Goal: Task Accomplishment & Management: Use online tool/utility

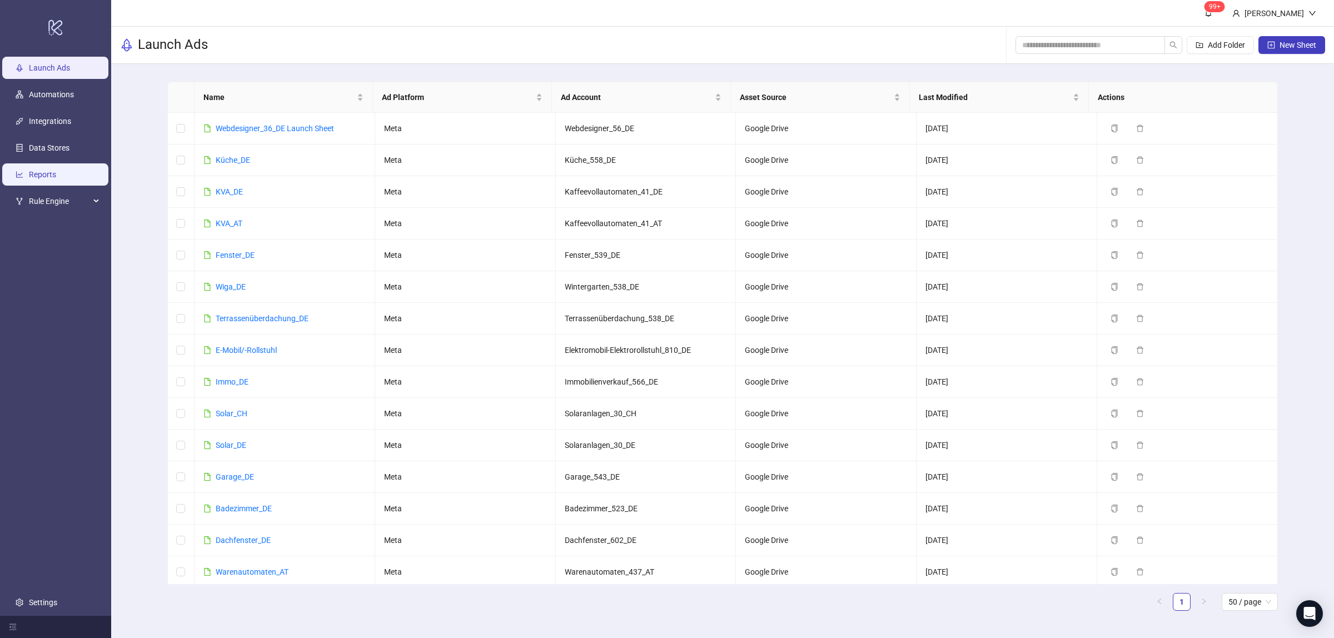
click at [43, 172] on link "Reports" at bounding box center [42, 175] width 27 height 9
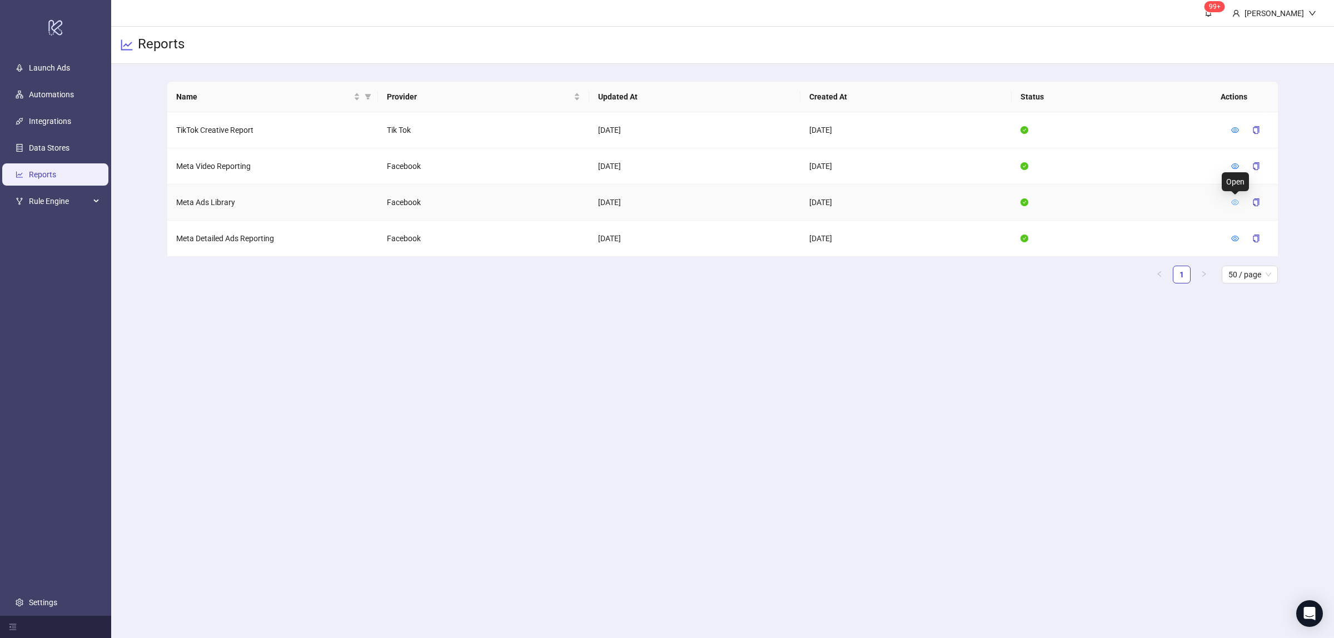
click at [1233, 201] on icon "eye" at bounding box center [1235, 202] width 8 height 8
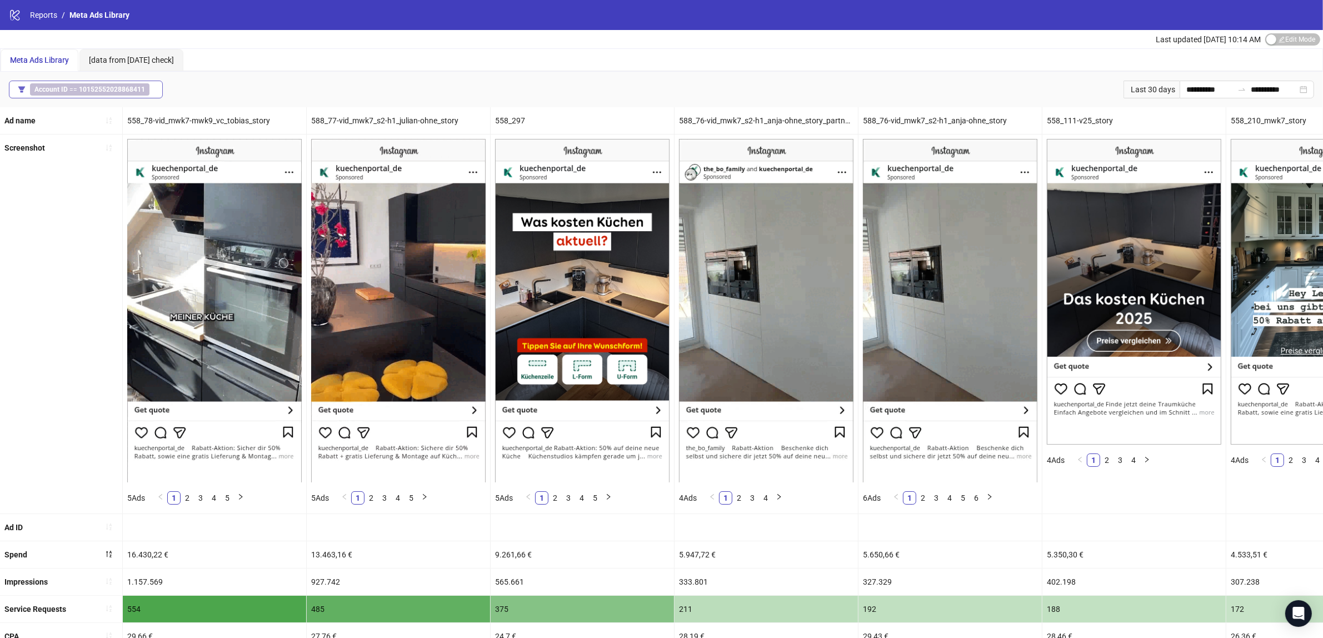
click at [79, 84] on span "Account ID == 10152552028868411" at bounding box center [89, 89] width 119 height 12
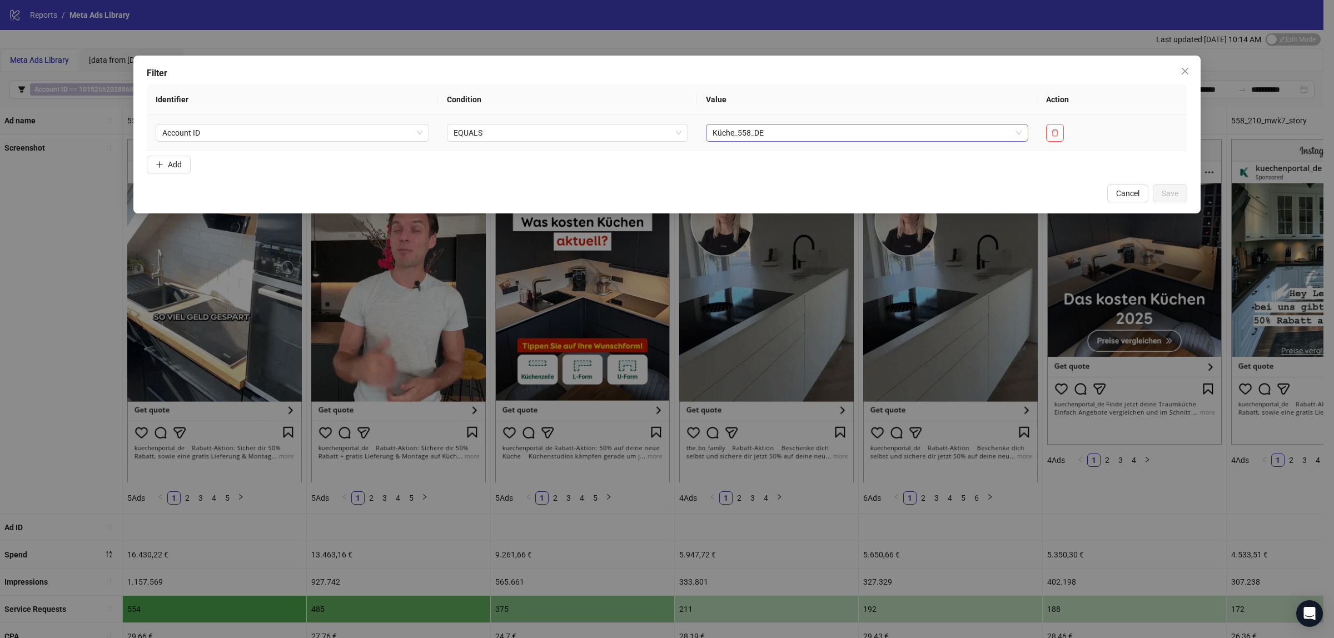
click at [833, 135] on span "Küche_558_DE" at bounding box center [868, 132] width 310 height 17
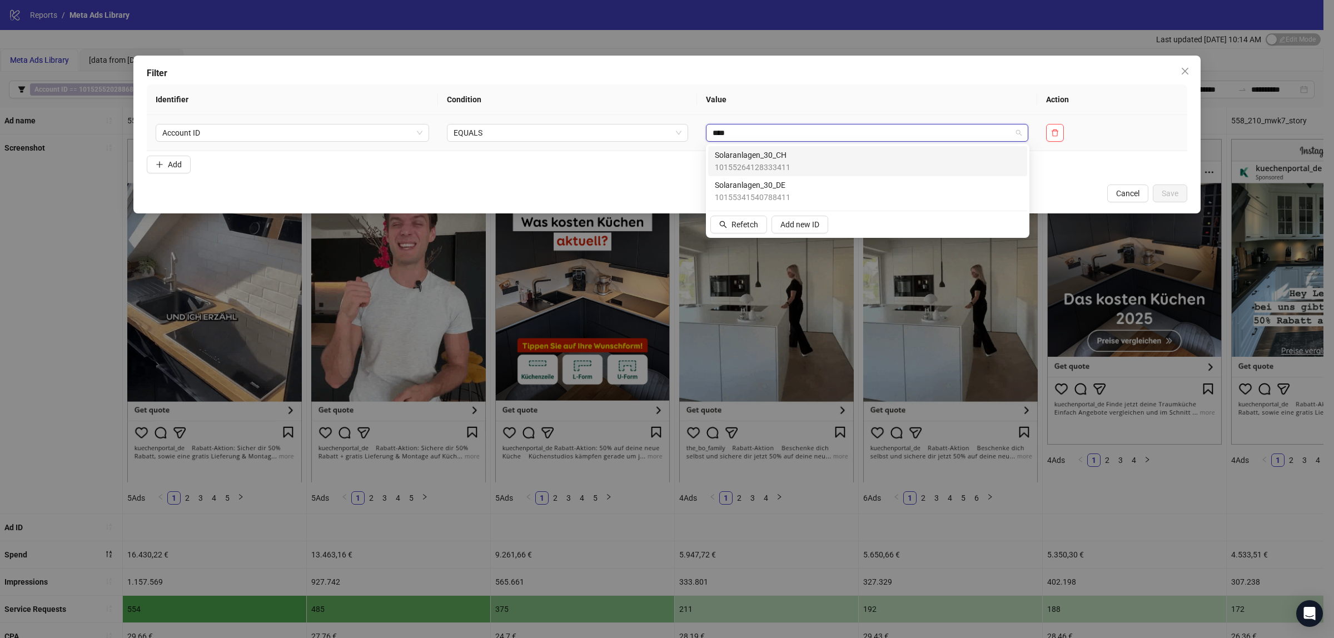
type input "*****"
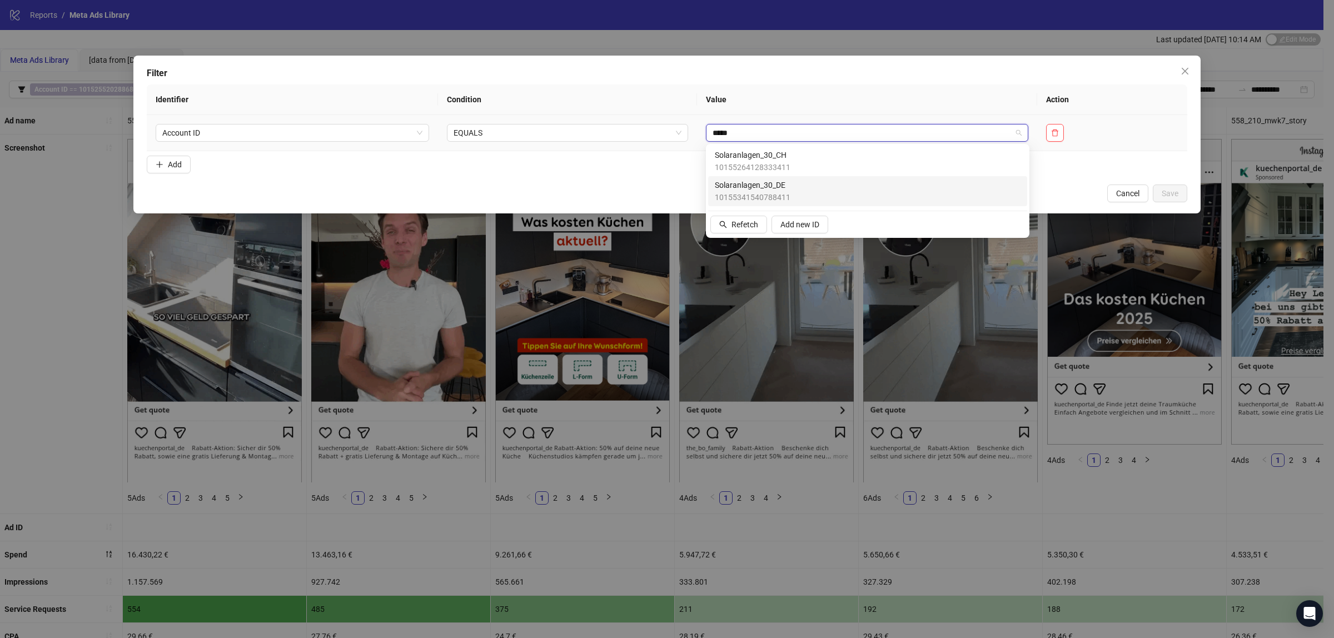
click at [807, 187] on div "Solaranlagen_30_DE 10155341540788411" at bounding box center [868, 191] width 306 height 24
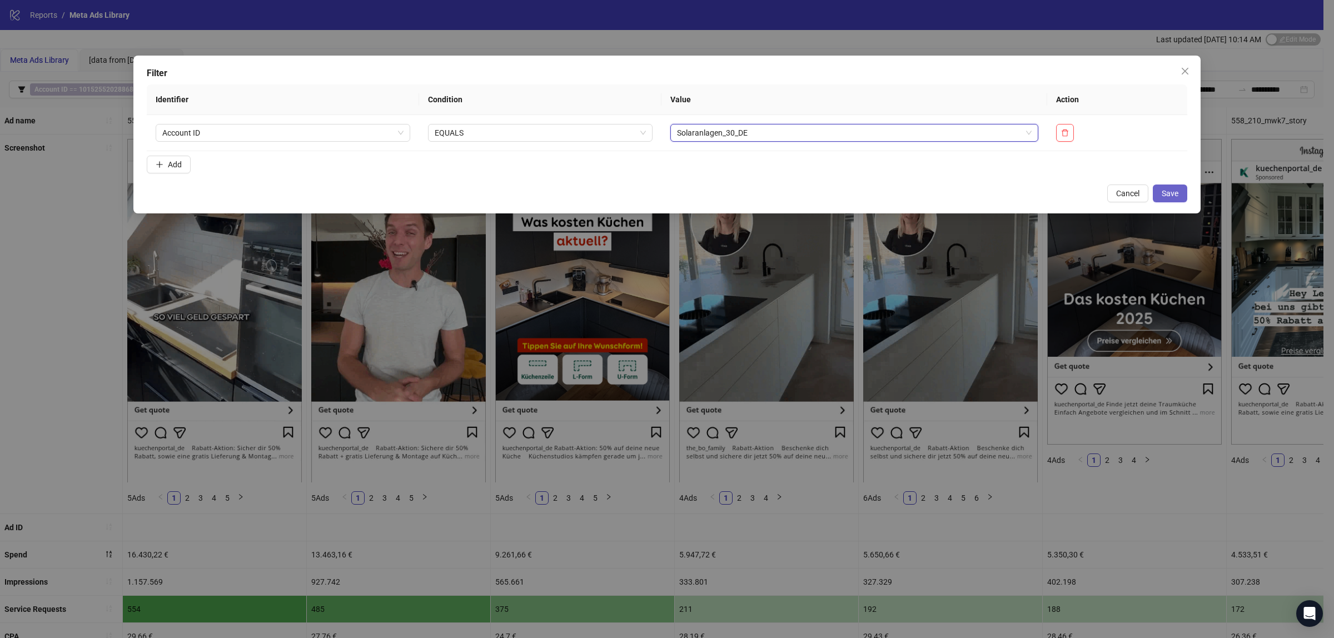
click at [1165, 197] on span "Save" at bounding box center [1170, 193] width 17 height 9
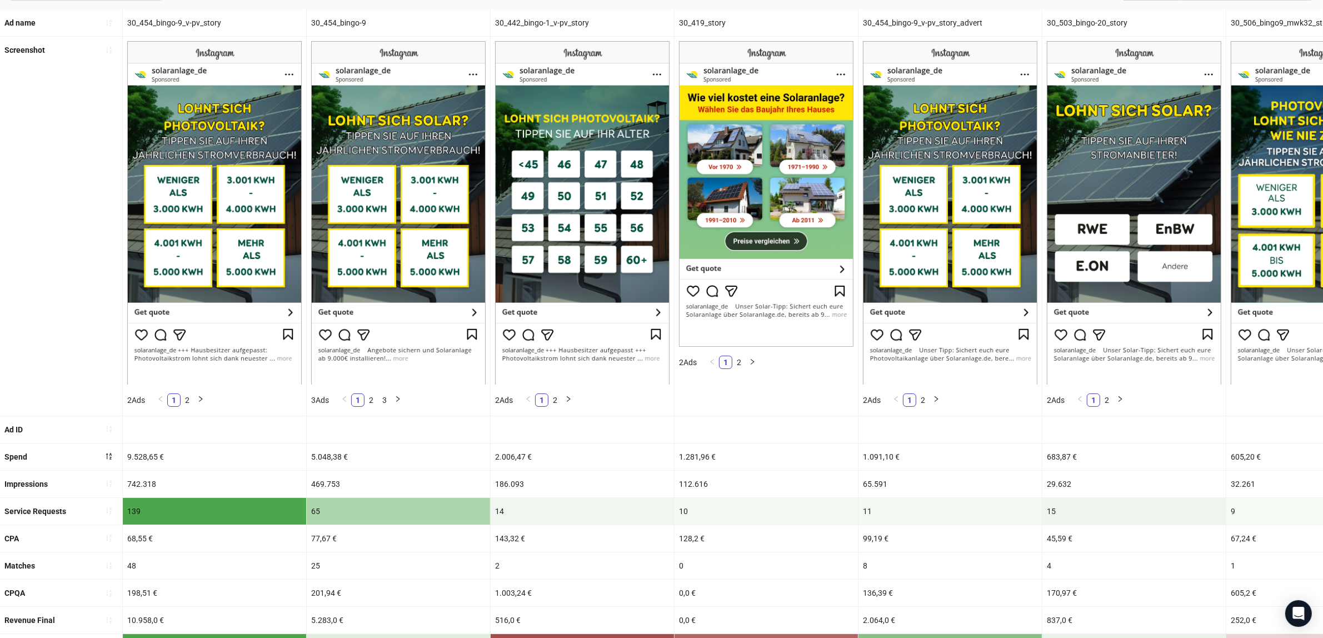
scroll to position [13, 0]
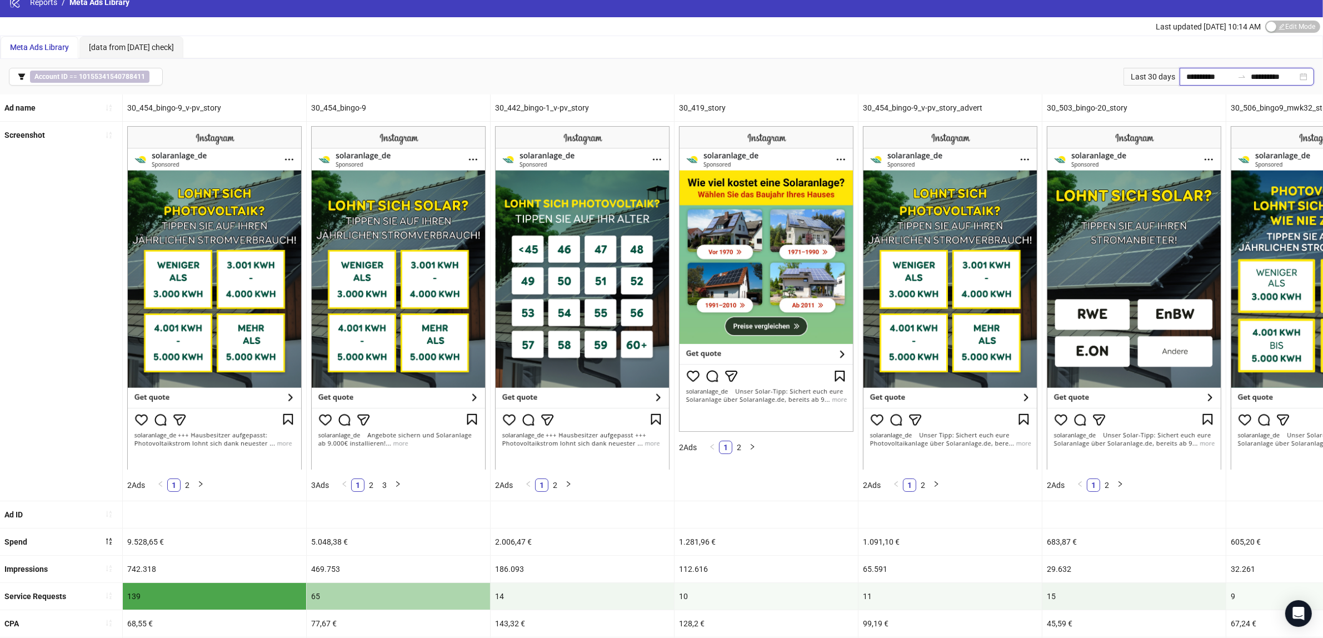
click at [1193, 71] on input "**********" at bounding box center [1210, 77] width 47 height 12
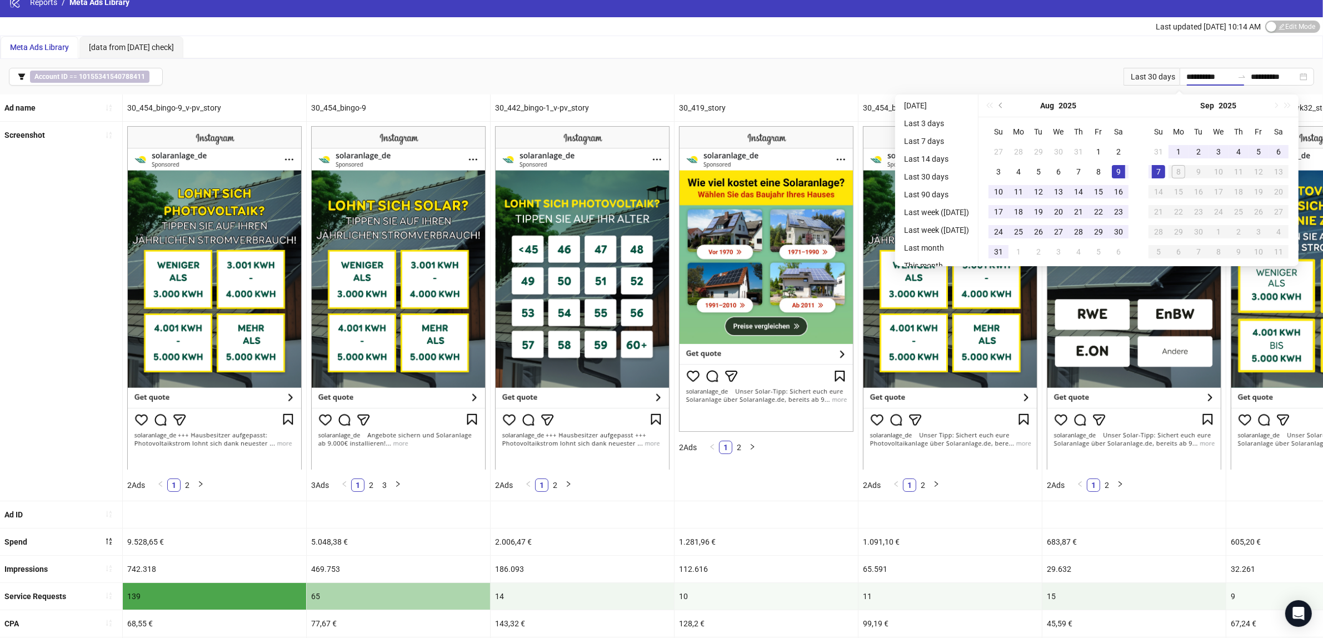
click at [1124, 84] on div "Last 30 days" at bounding box center [1152, 77] width 56 height 18
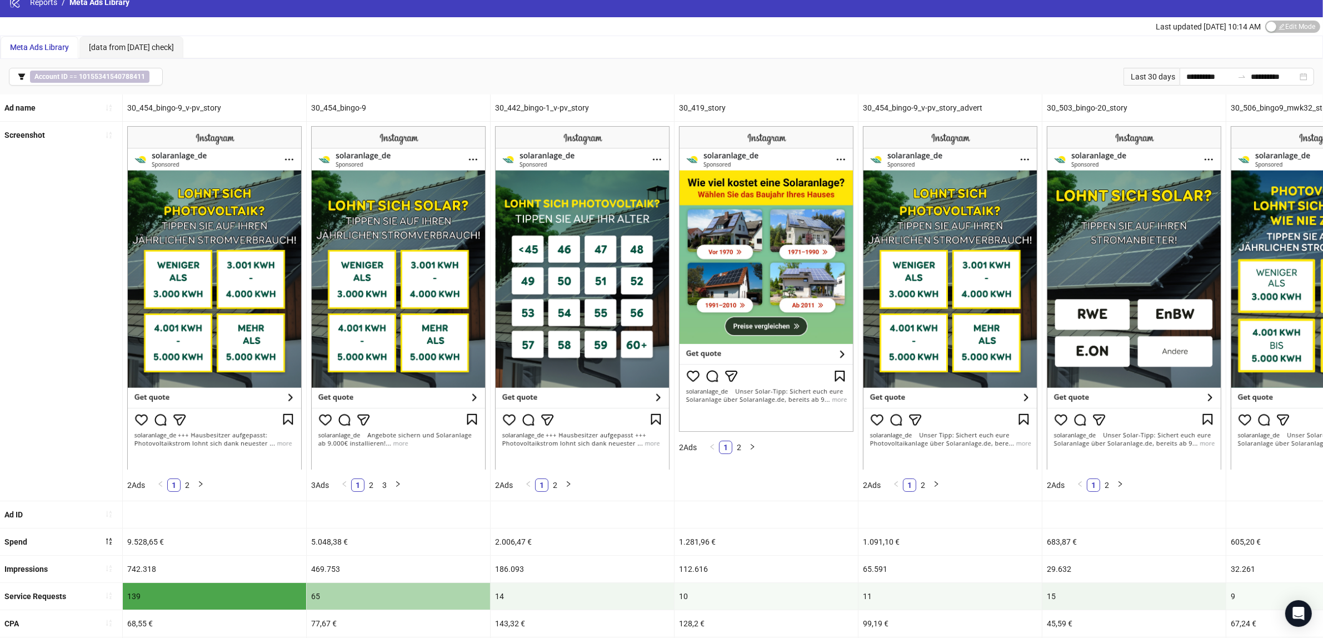
click at [1124, 78] on div "Last 30 days" at bounding box center [1152, 77] width 56 height 18
click at [1180, 71] on div "**********" at bounding box center [1247, 77] width 134 height 18
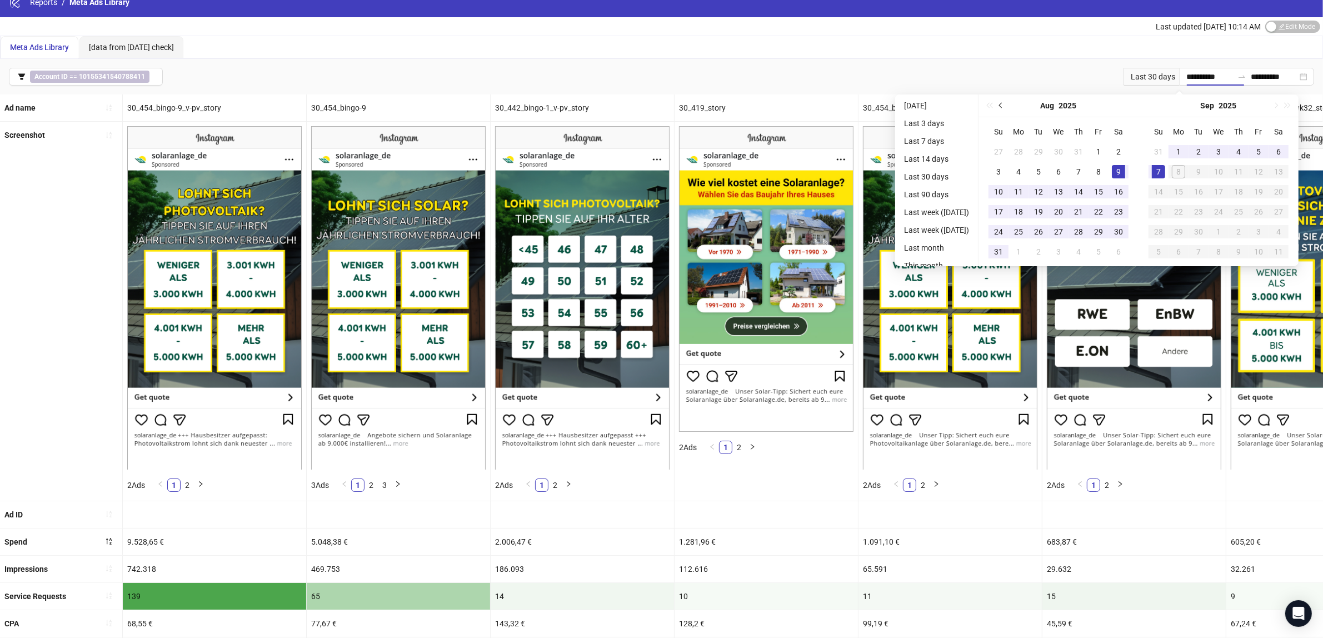
click at [1008, 109] on button "Previous month (PageUp)" at bounding box center [1001, 105] width 12 height 22
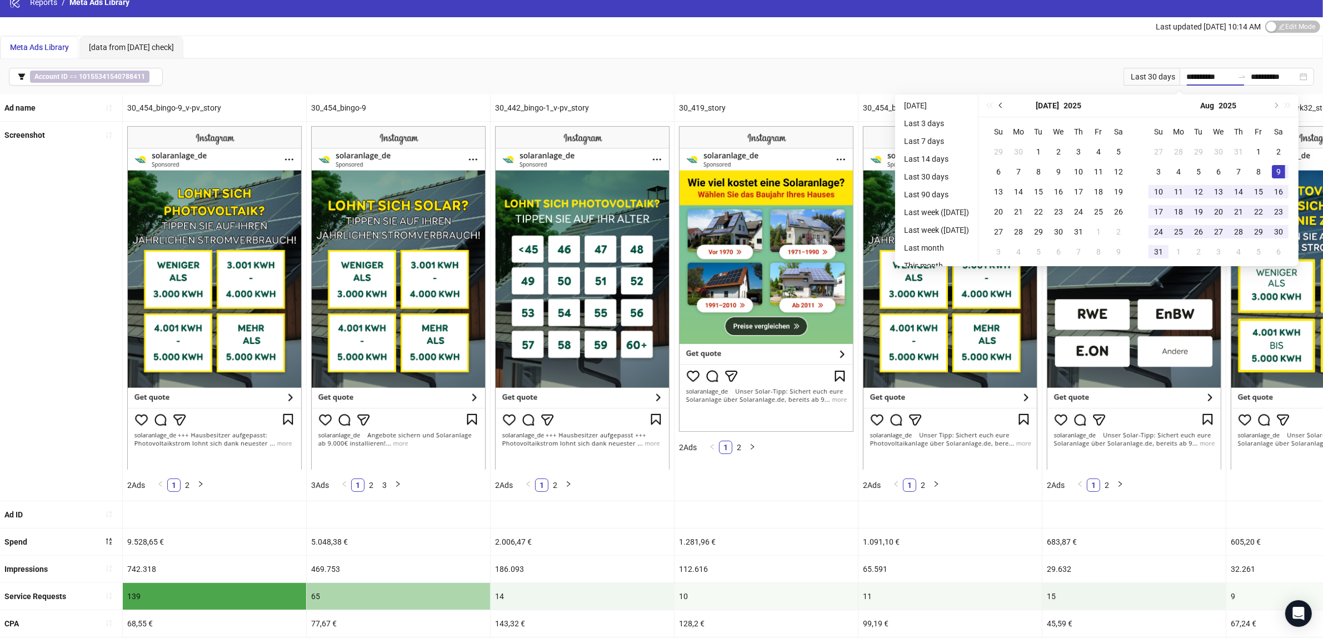
click at [1008, 109] on button "Previous month (PageUp)" at bounding box center [1001, 105] width 12 height 22
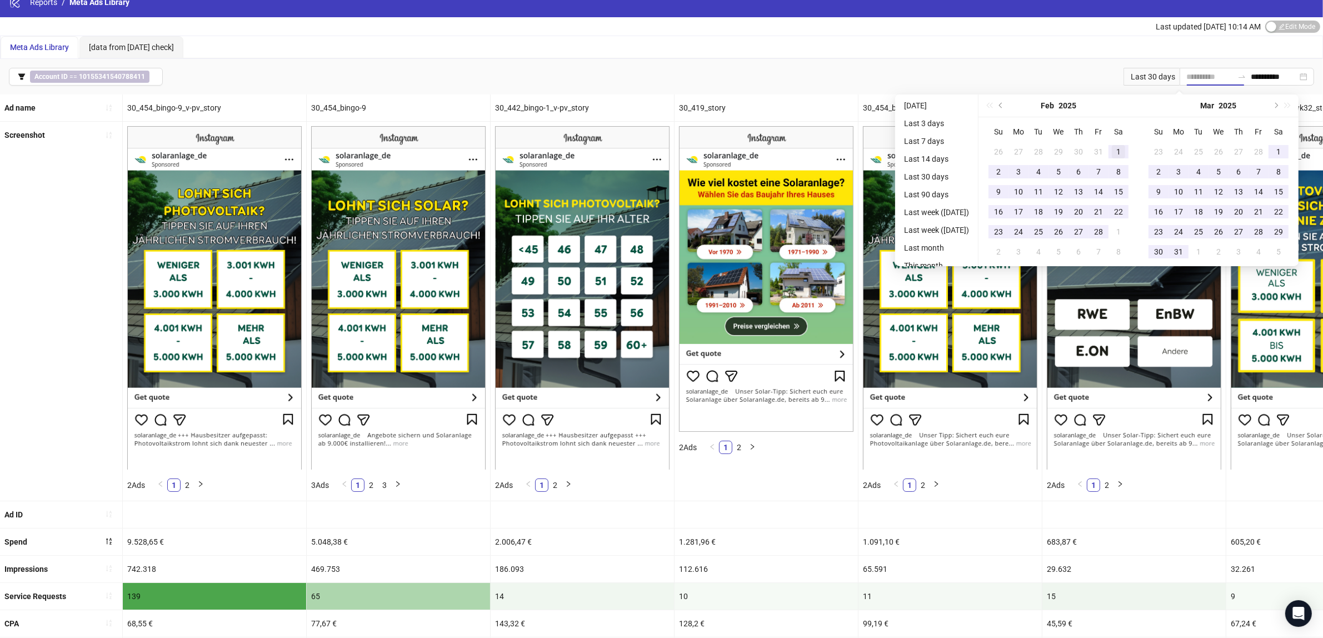
type input "**********"
click at [1125, 148] on div "1" at bounding box center [1118, 151] width 13 height 13
type input "**********"
click at [1189, 251] on td "31" at bounding box center [1179, 252] width 20 height 20
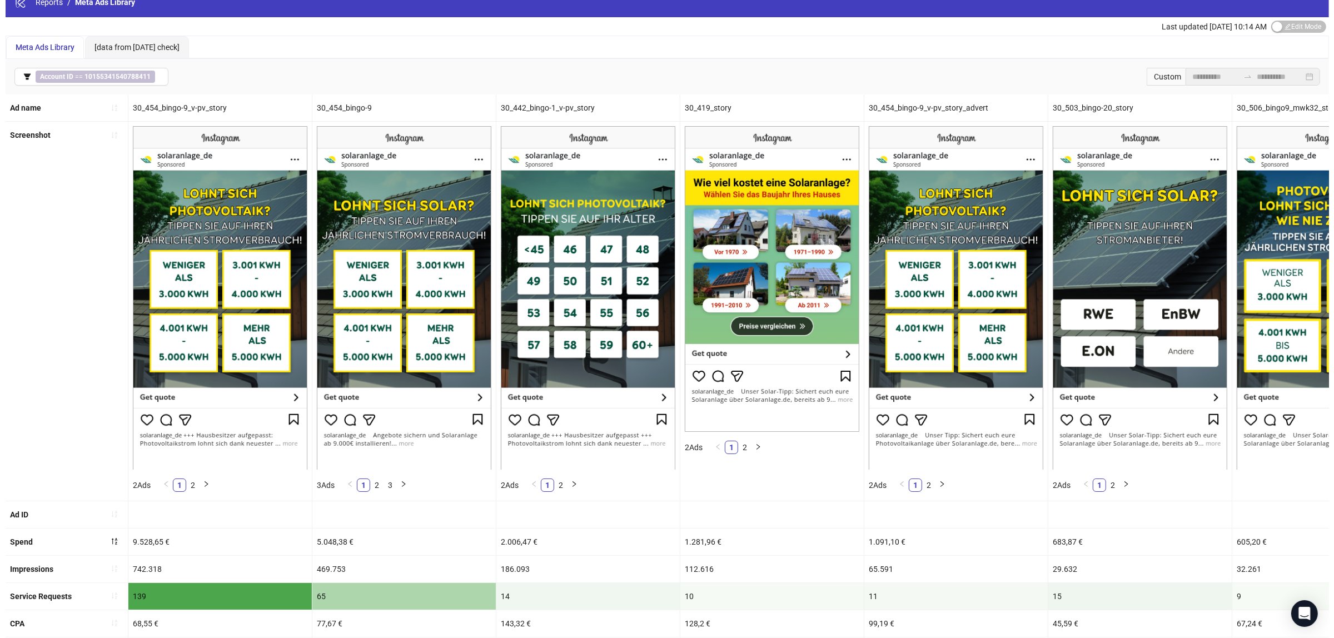
scroll to position [0, 0]
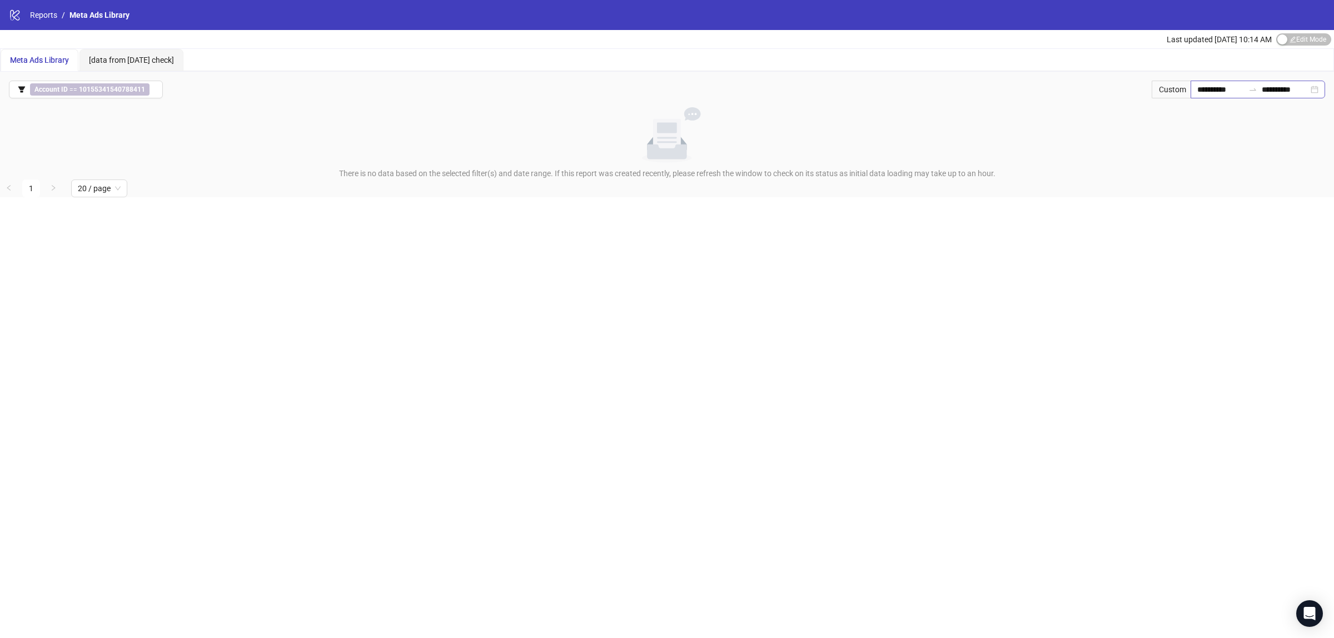
click at [1248, 89] on icon "swap-right" at bounding box center [1252, 89] width 9 height 9
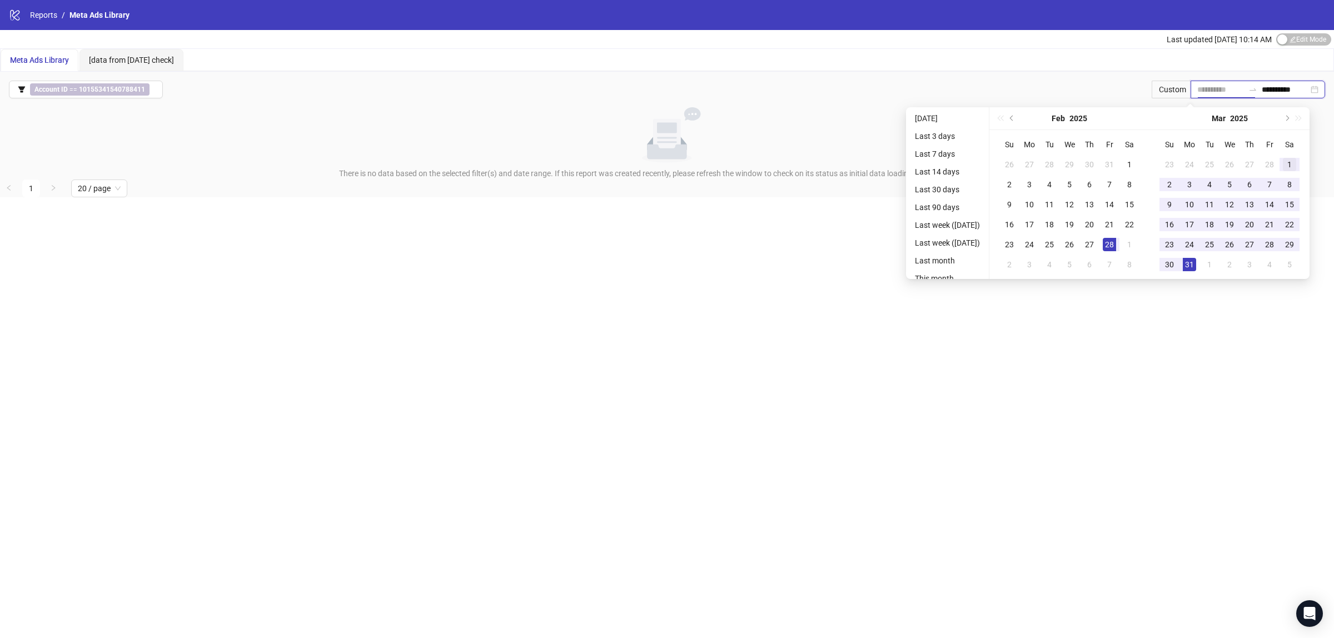
type input "**********"
click at [1296, 163] on div "1" at bounding box center [1289, 164] width 13 height 13
type input "**********"
click at [1196, 263] on div "31" at bounding box center [1189, 264] width 13 height 13
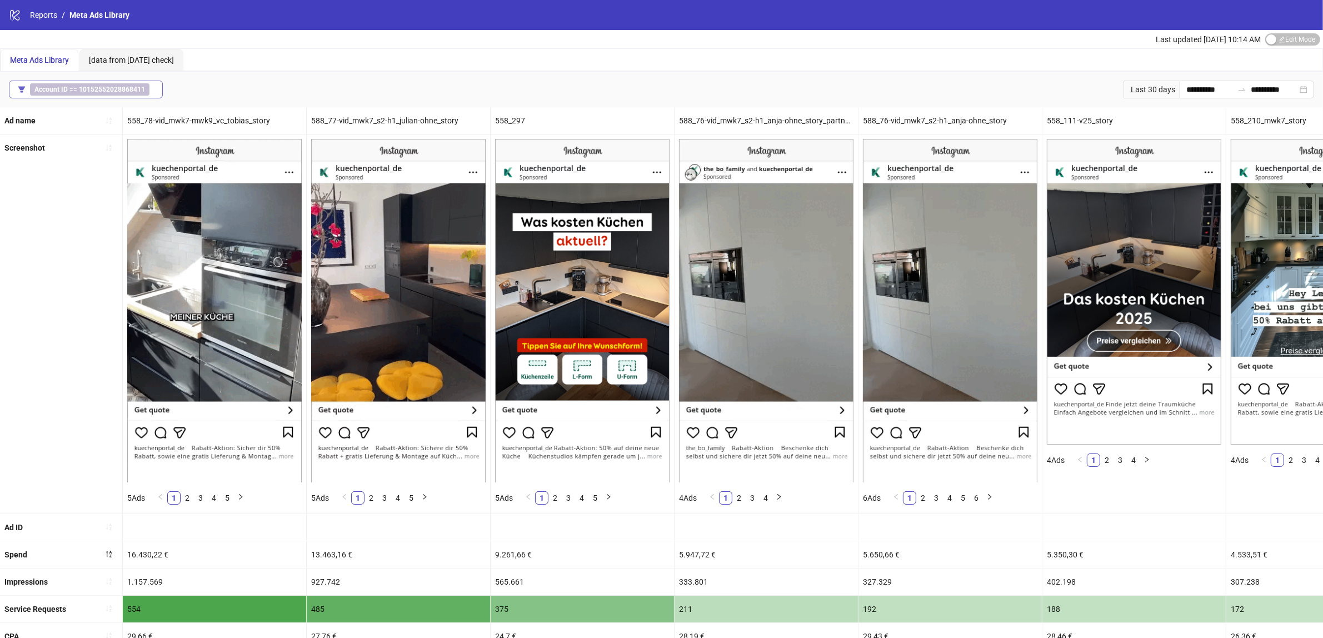
click at [111, 87] on b "10152552028868411" at bounding box center [112, 90] width 66 height 8
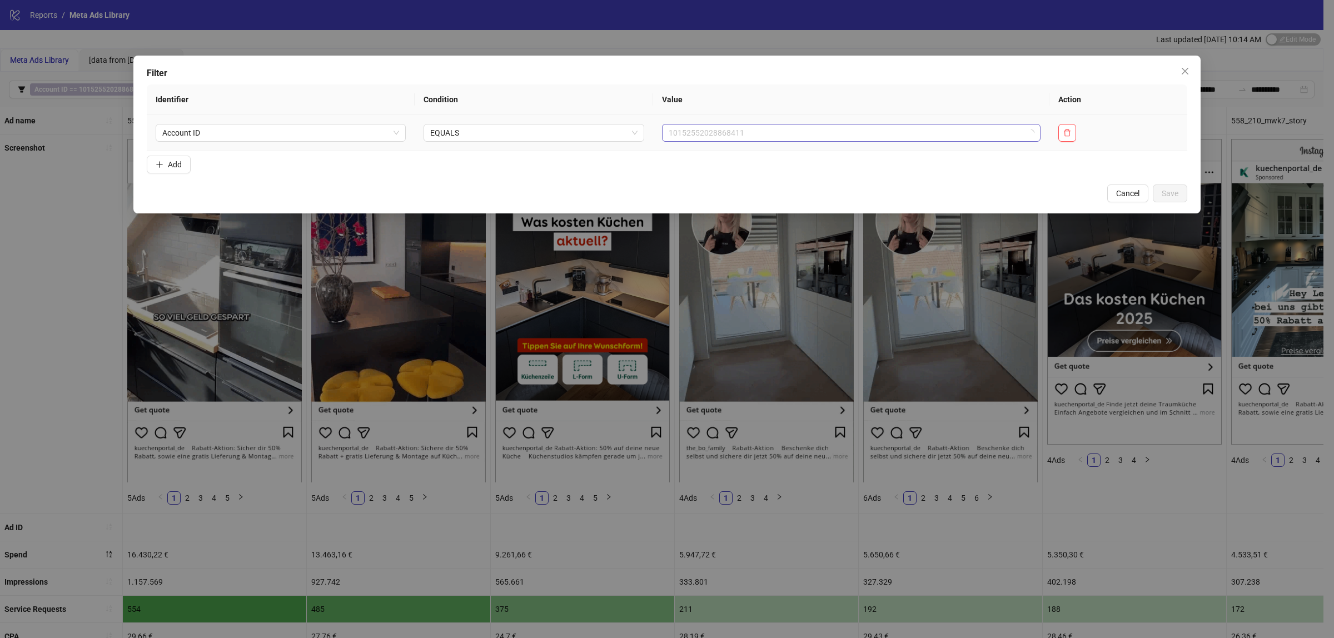
click at [826, 134] on span "10152552028868411" at bounding box center [851, 132] width 365 height 17
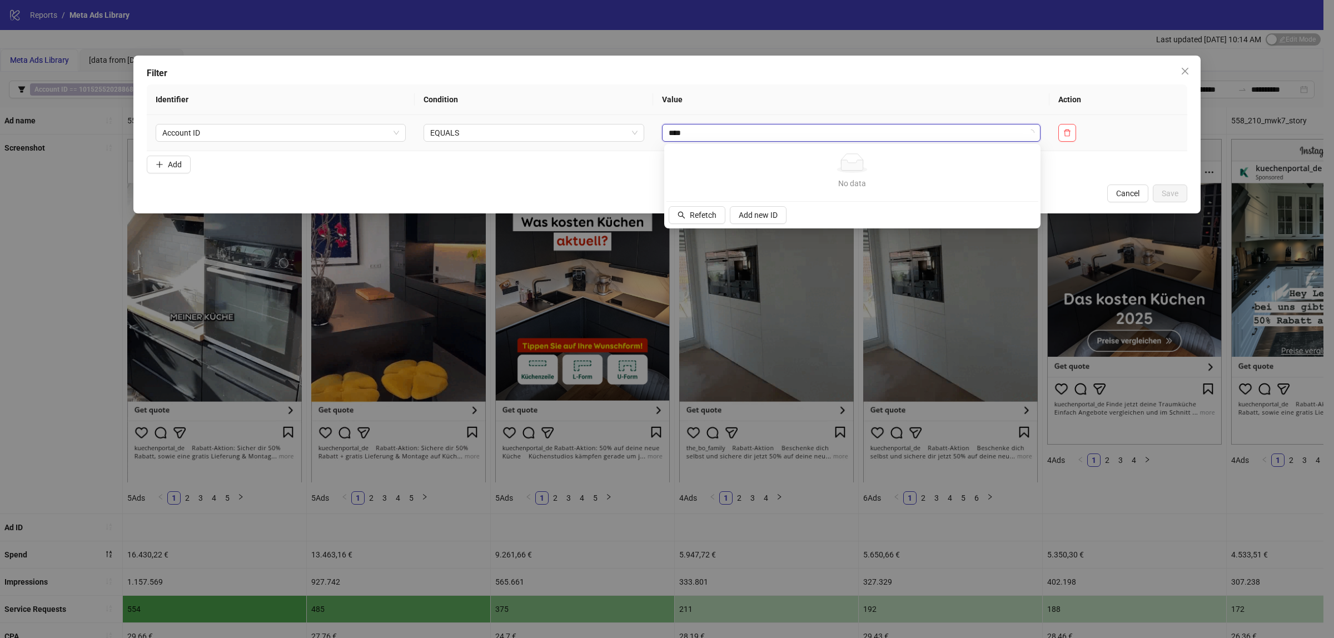
type input "*****"
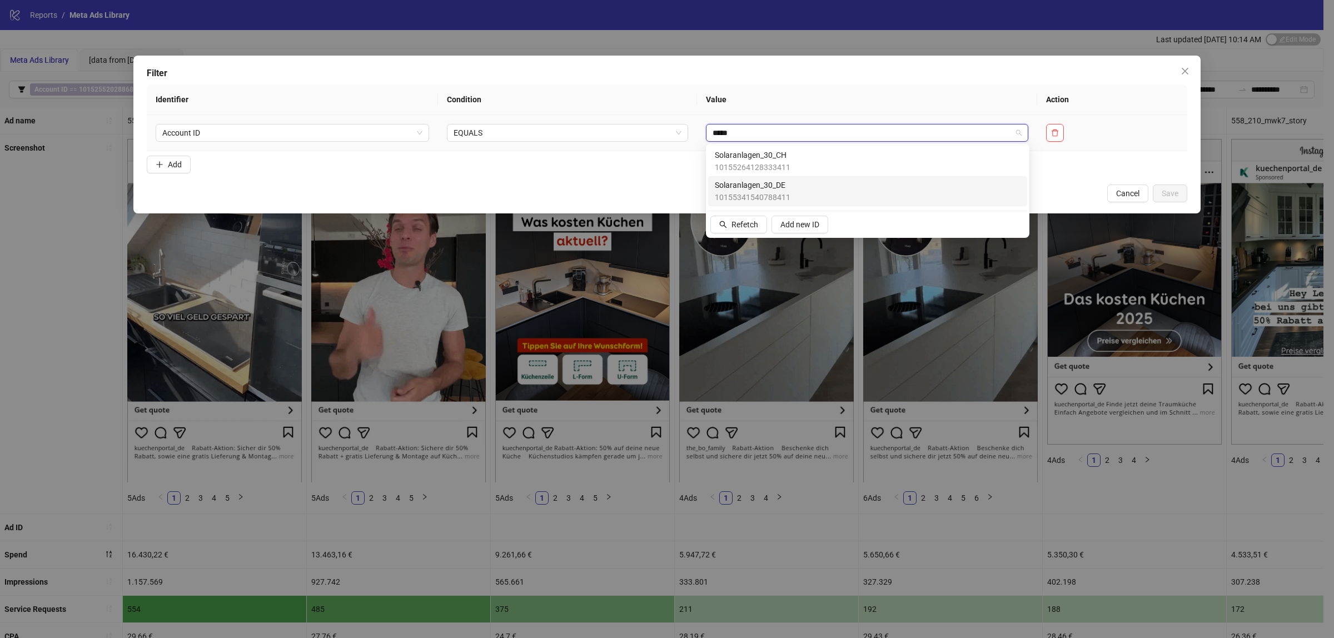
click at [754, 176] on div "Solaranlagen_30_DE 10155341540788411" at bounding box center [867, 191] width 319 height 30
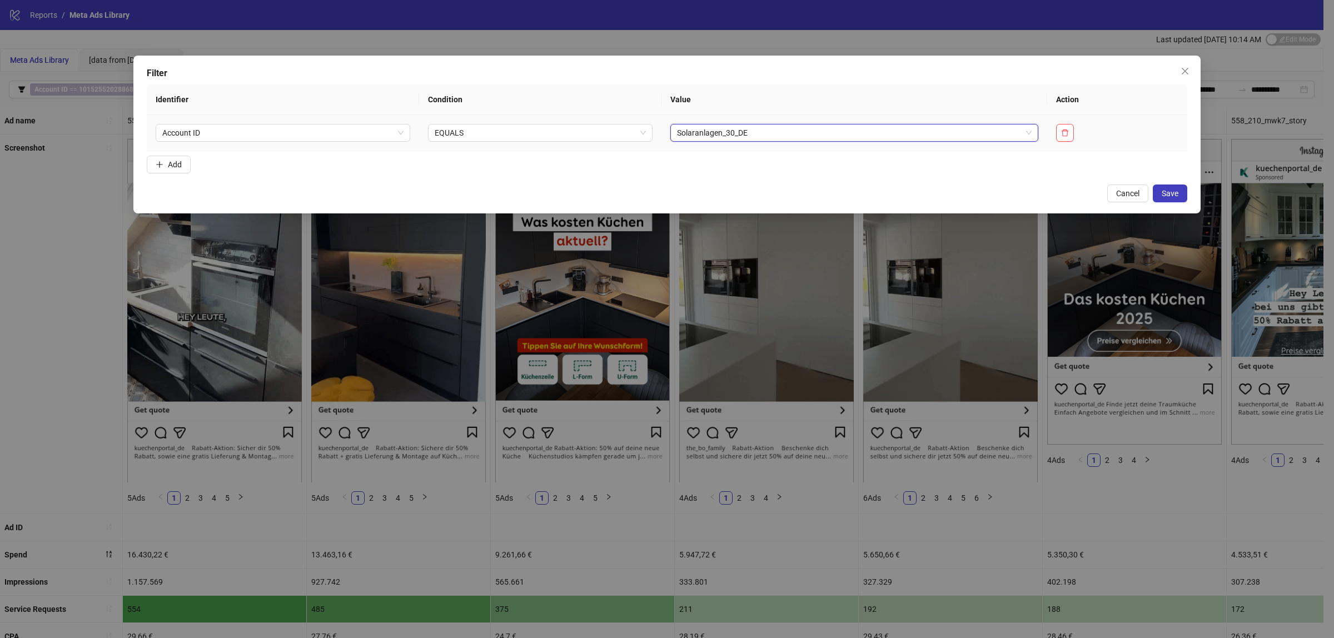
click at [813, 124] on span "Solaranlagen_30_DE" at bounding box center [854, 132] width 355 height 17
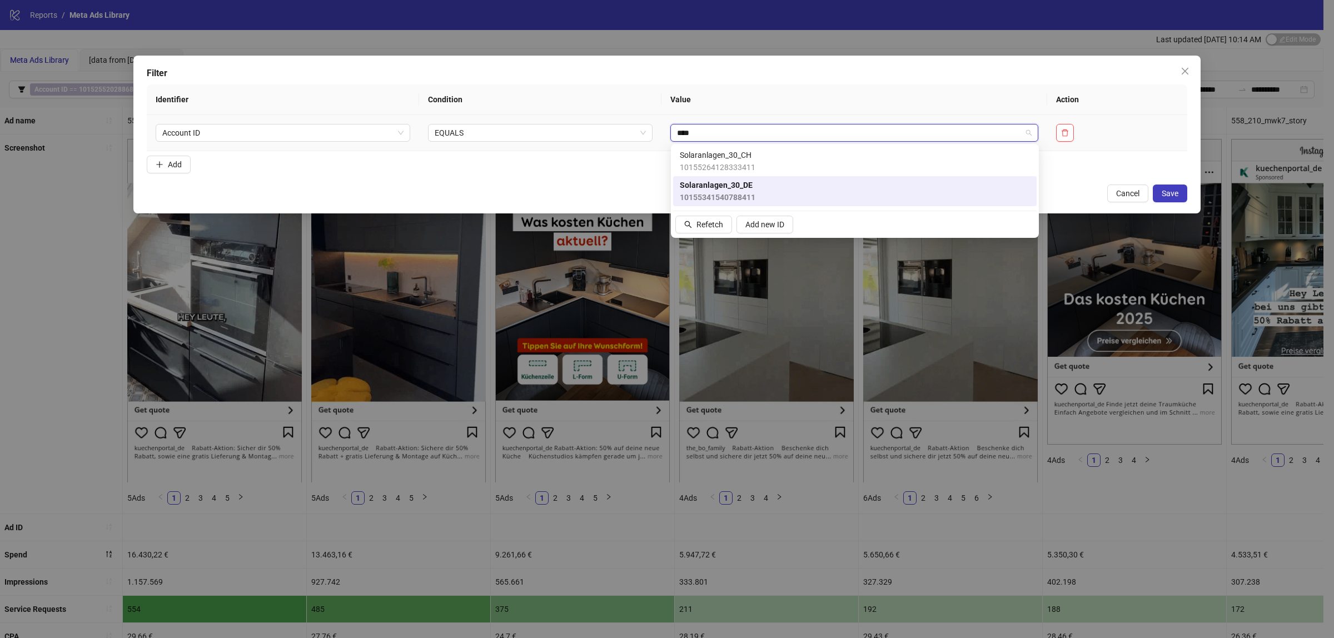
type input "*****"
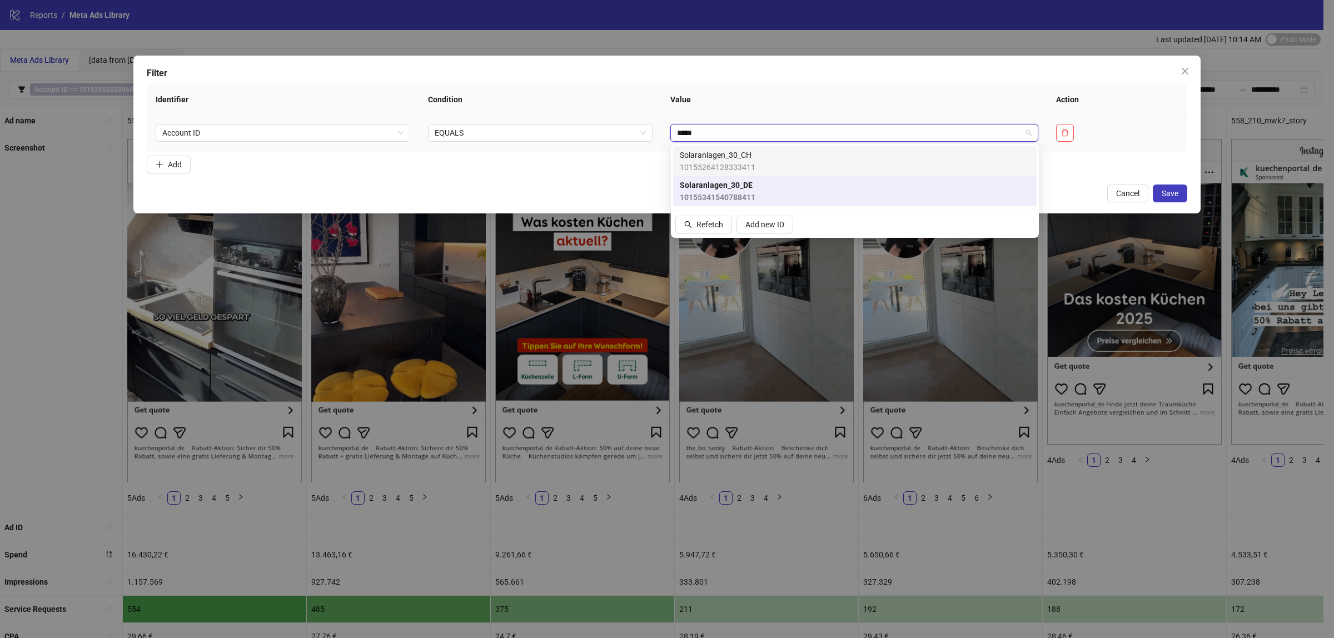
click at [785, 156] on div "Solaranlagen_30_CH 10155264128333411" at bounding box center [855, 161] width 350 height 24
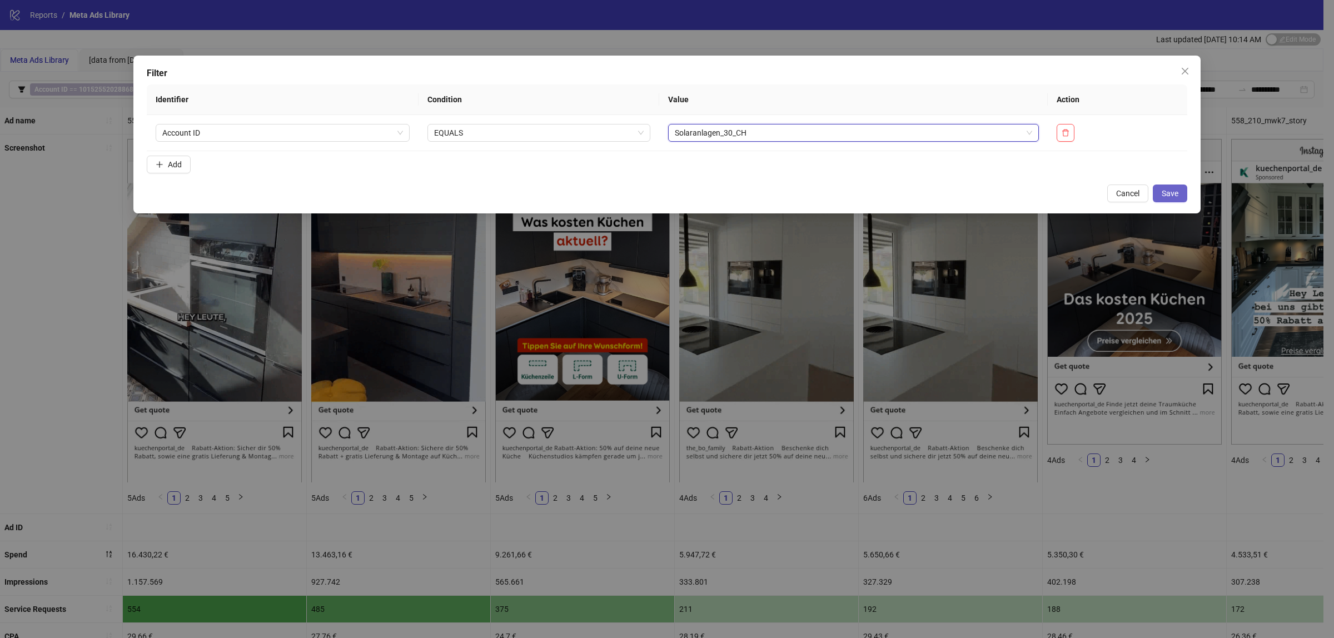
click at [1168, 193] on span "Save" at bounding box center [1170, 193] width 17 height 9
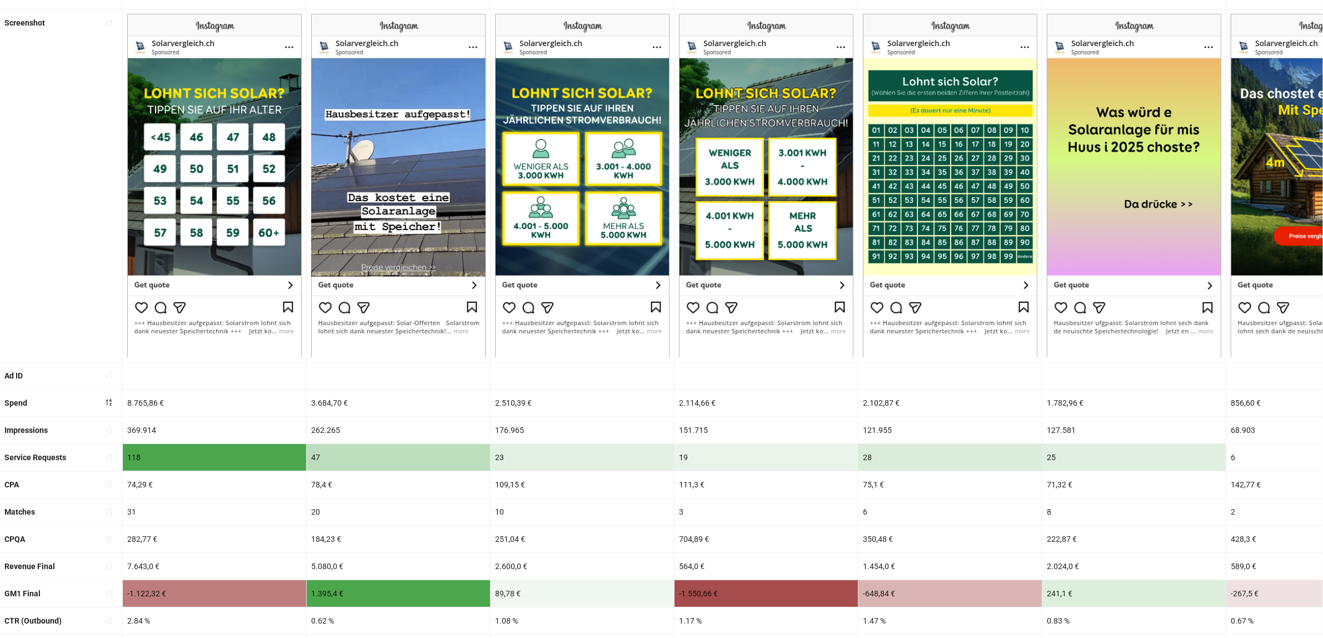
scroll to position [195, 0]
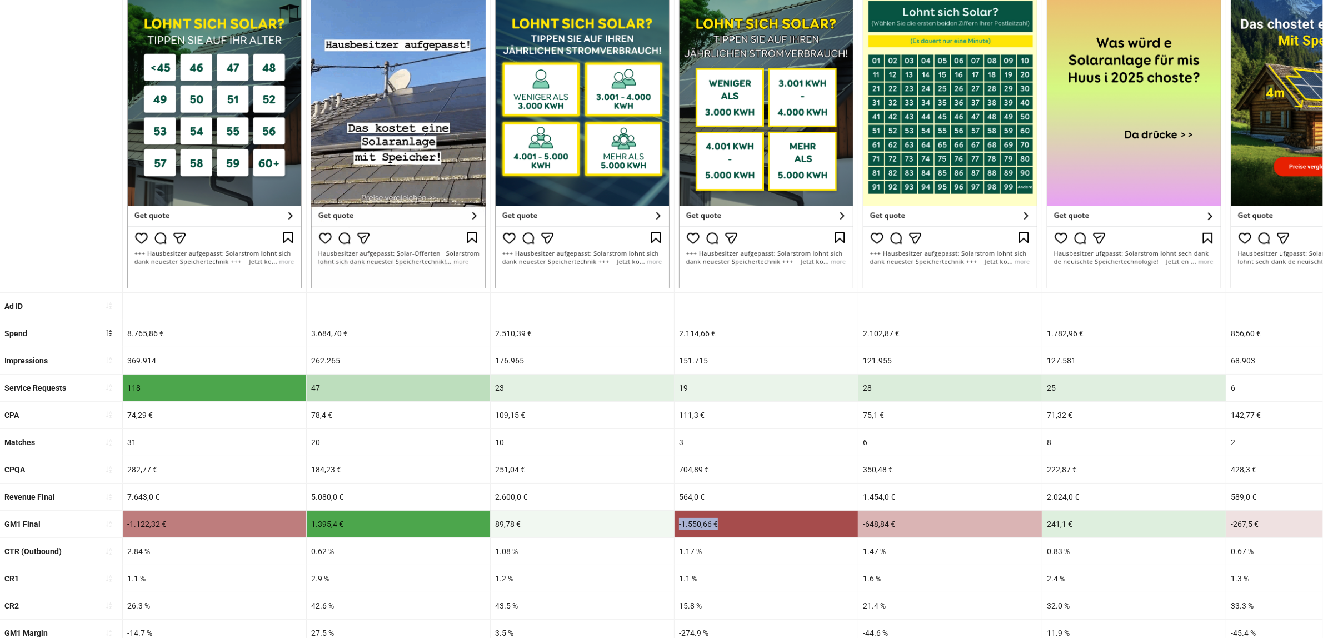
drag, startPoint x: 676, startPoint y: 521, endPoint x: 738, endPoint y: 525, distance: 62.4
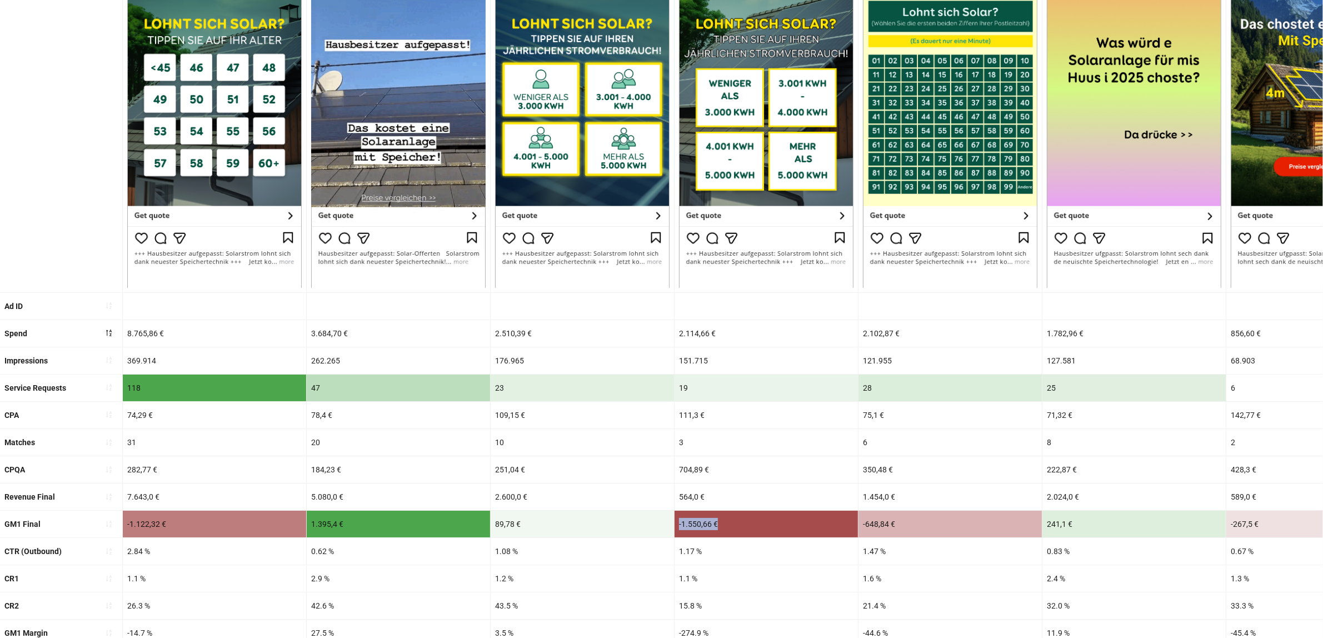
click at [738, 525] on div "-1.550,66 €" at bounding box center [766, 524] width 183 height 27
click at [776, 400] on div "19" at bounding box center [766, 388] width 183 height 27
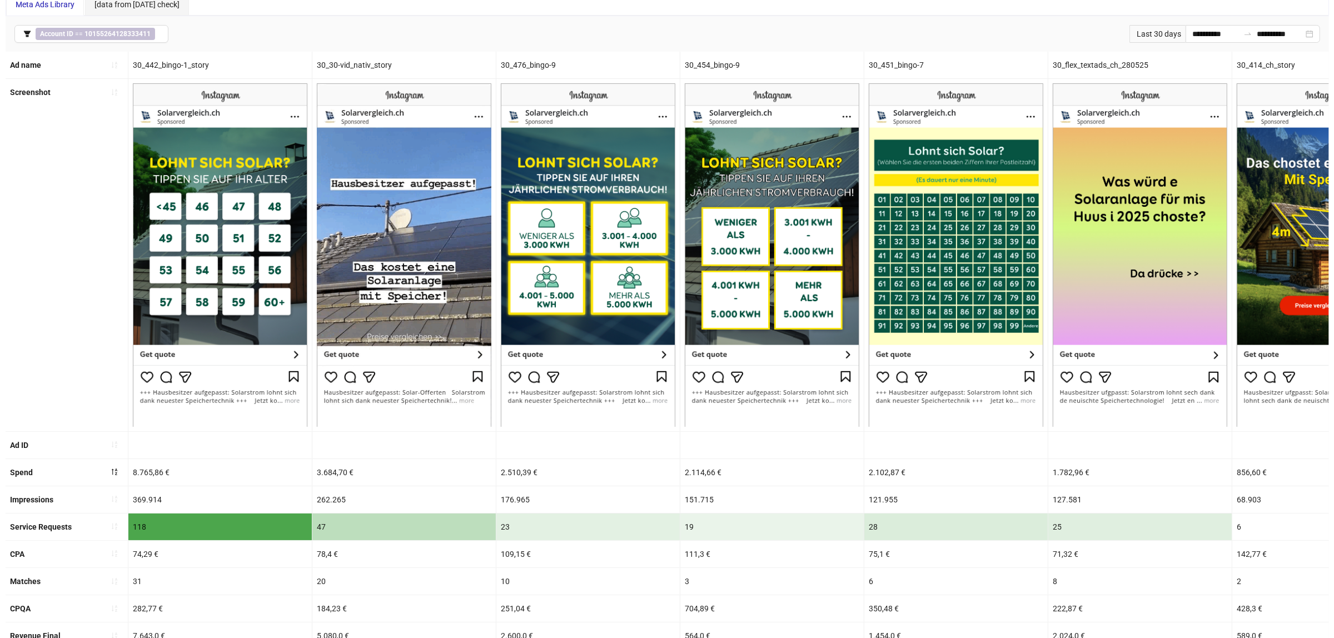
scroll to position [0, 0]
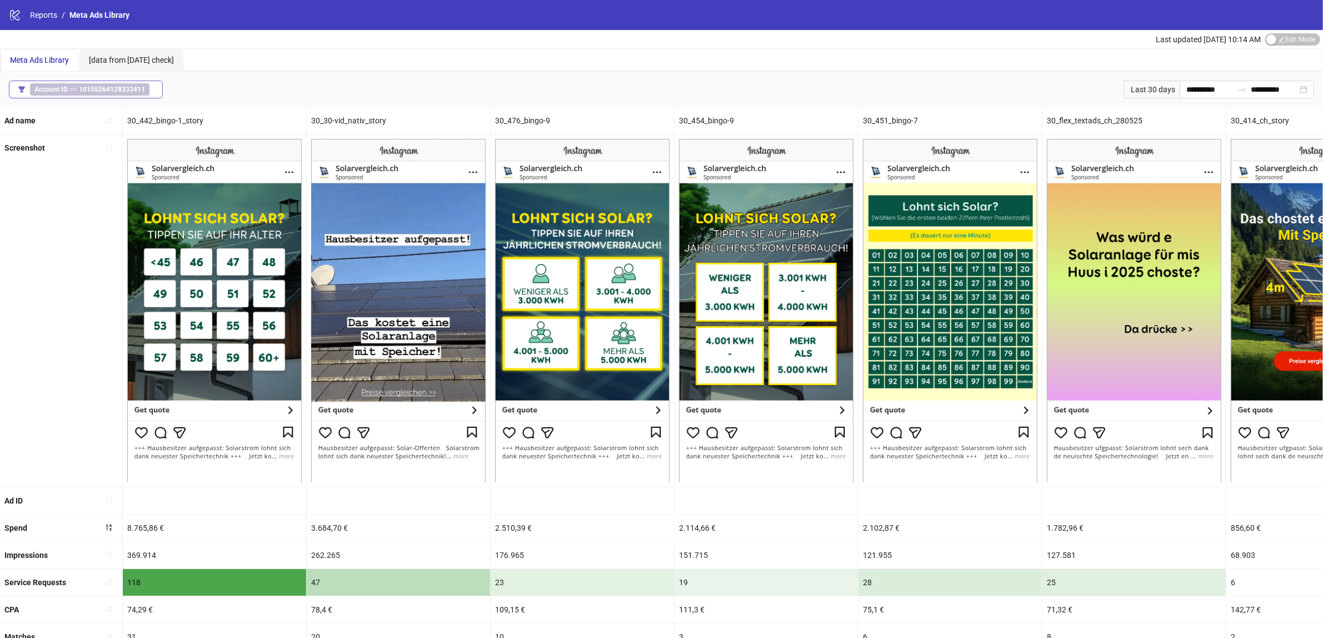
click at [73, 96] on button "Account ID == 10155264128333411" at bounding box center [86, 90] width 154 height 18
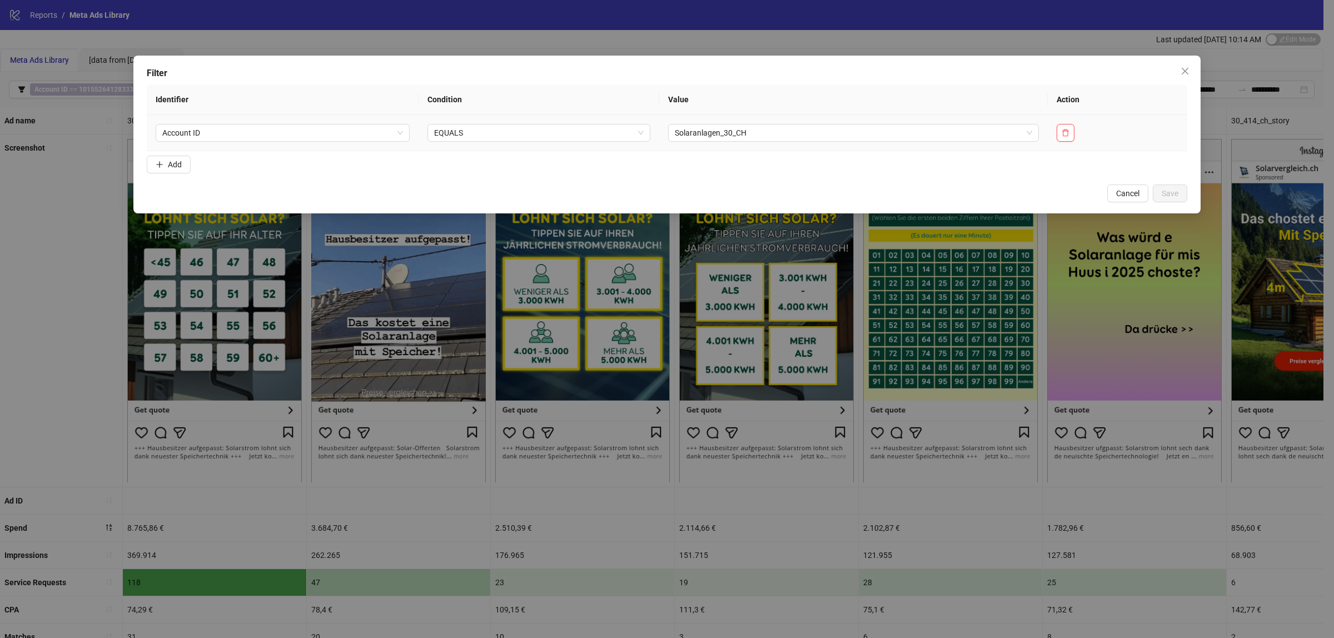
click at [943, 123] on td "Solaranlagen_30_CH" at bounding box center [853, 133] width 388 height 36
click at [932, 125] on span "Solaranlagen_30_CH" at bounding box center [853, 132] width 357 height 17
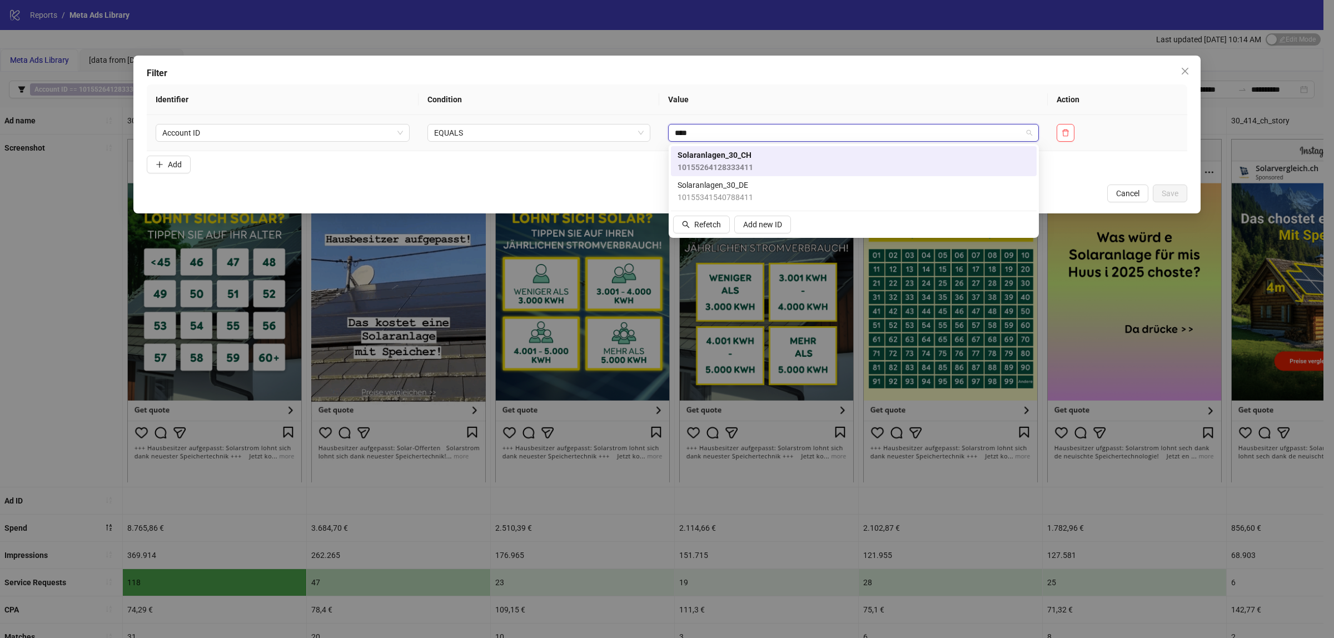
type input "*****"
click at [793, 189] on div "Solaranlagen_30_DE 10155341540788411" at bounding box center [853, 191] width 352 height 24
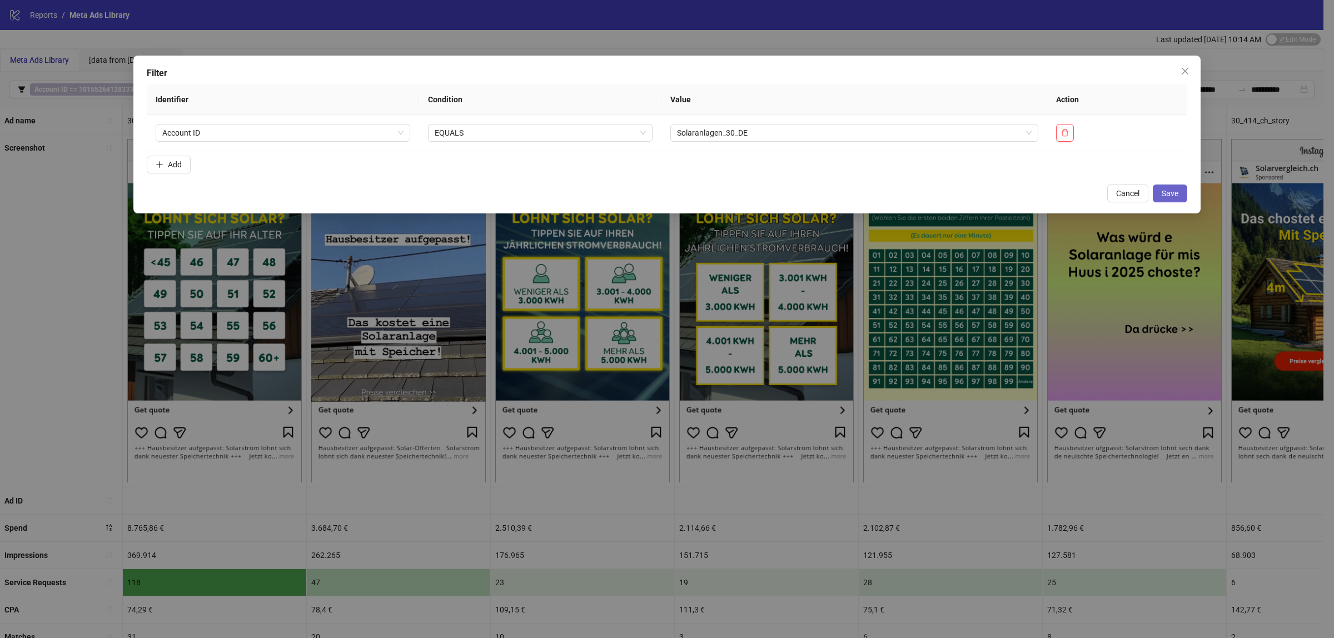
click at [1168, 193] on span "Save" at bounding box center [1170, 193] width 17 height 9
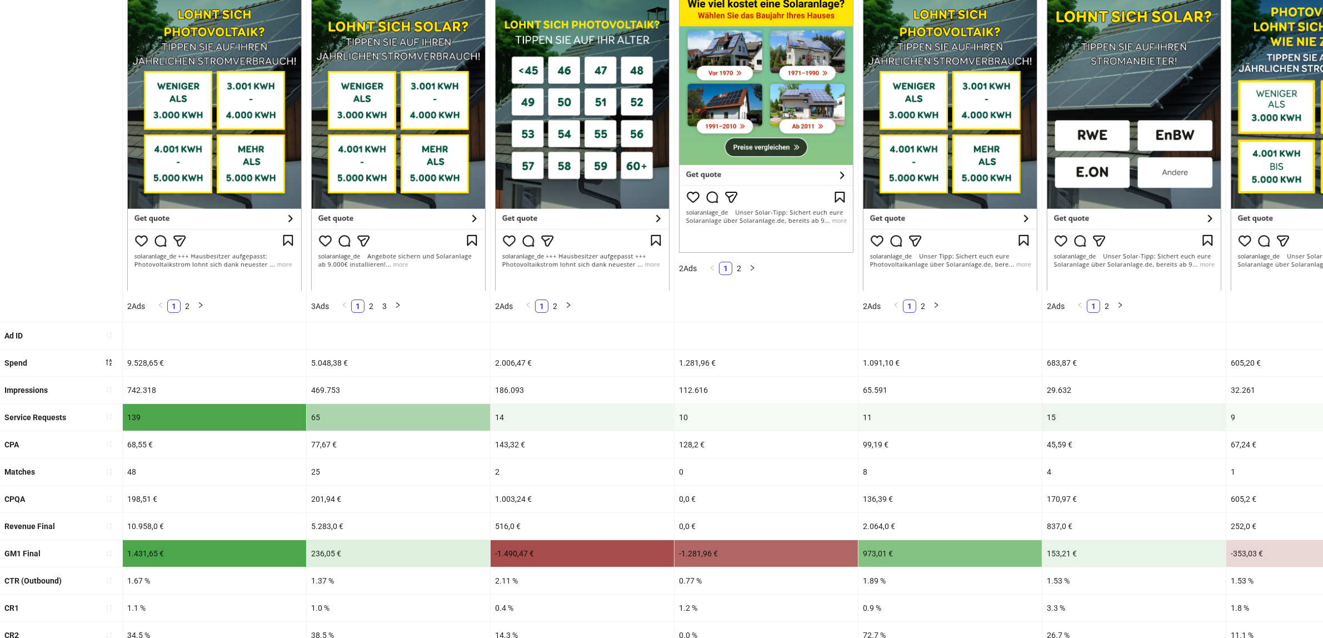
scroll to position [208, 0]
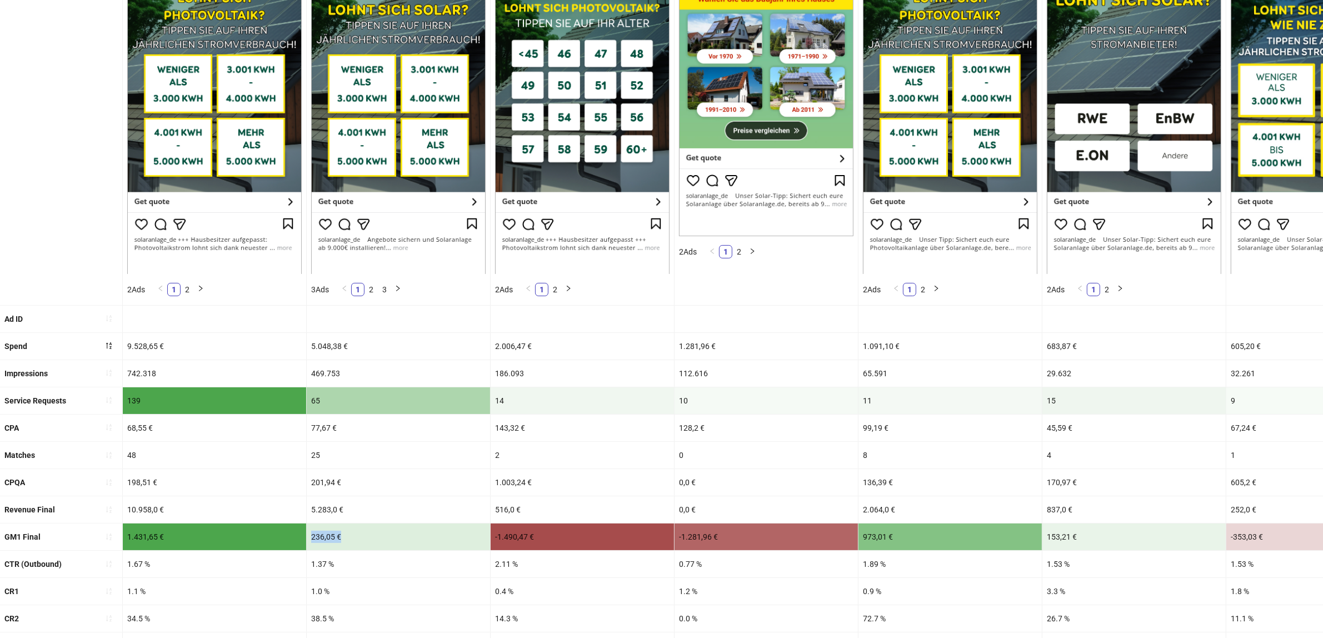
drag, startPoint x: 350, startPoint y: 535, endPoint x: 207, endPoint y: 545, distance: 143.8
click at [209, 545] on div at bounding box center [209, 545] width 0 height 0
click at [166, 542] on div "1.431,65 €" at bounding box center [214, 537] width 183 height 27
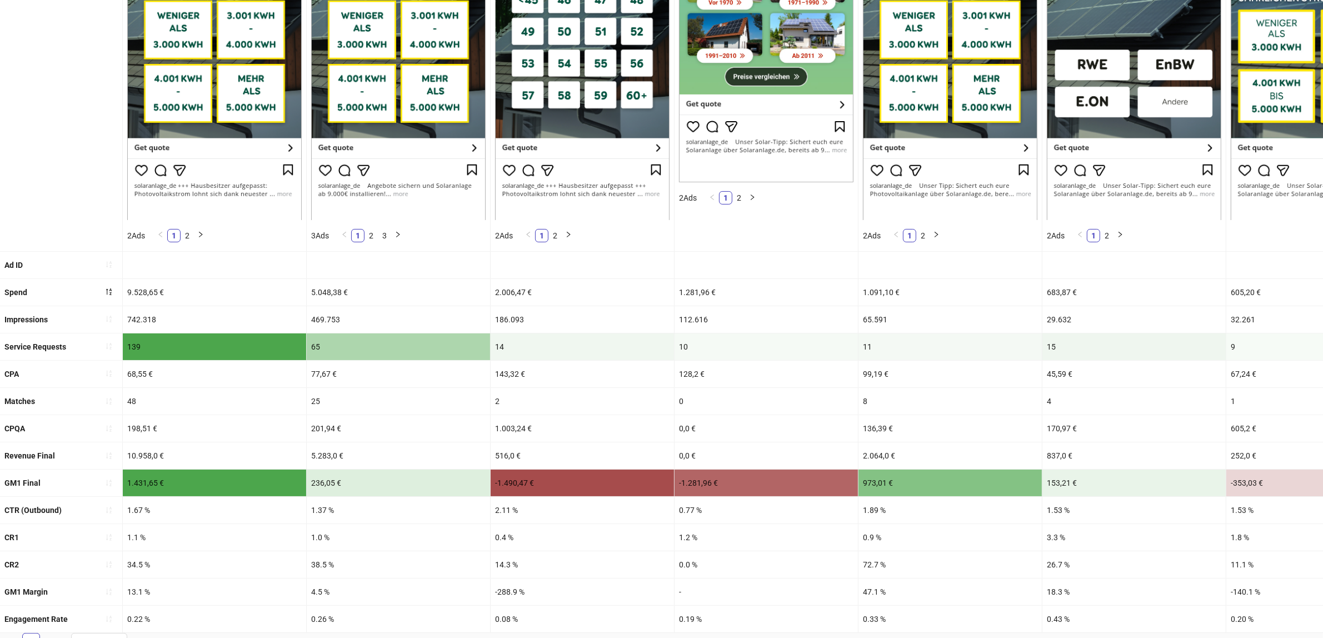
scroll to position [278, 0]
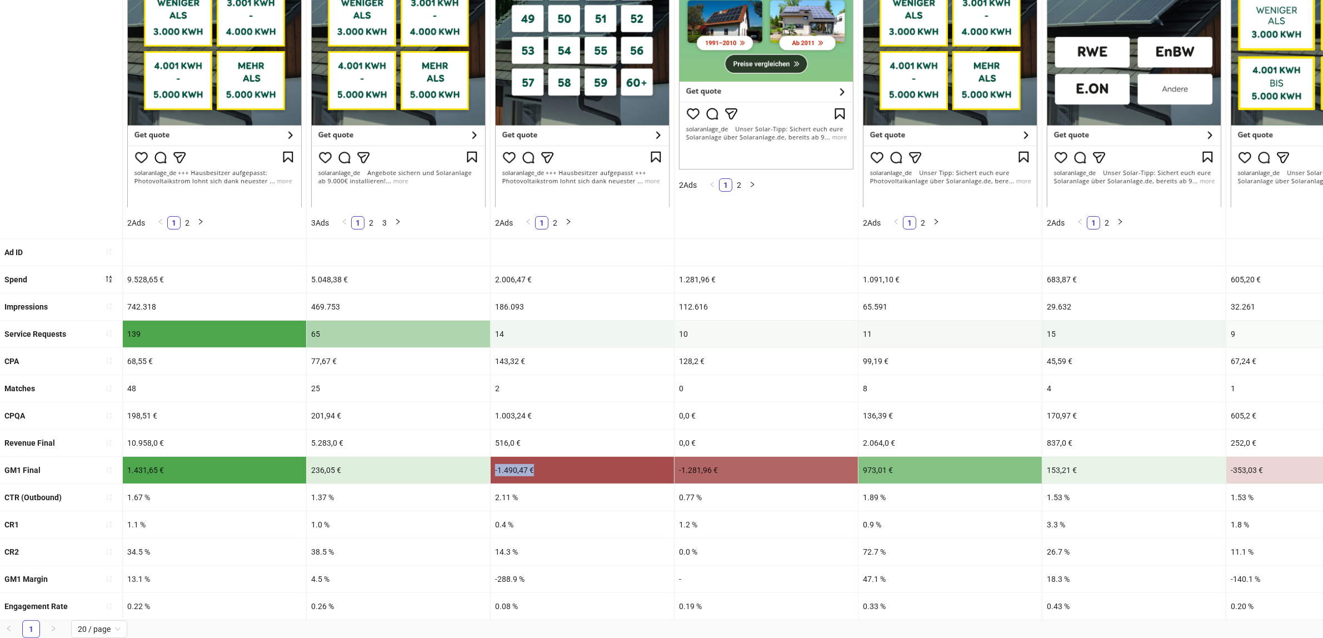
drag, startPoint x: 544, startPoint y: 467, endPoint x: 460, endPoint y: 467, distance: 83.4
click at [565, 465] on div "-1.490,47 €" at bounding box center [582, 470] width 183 height 27
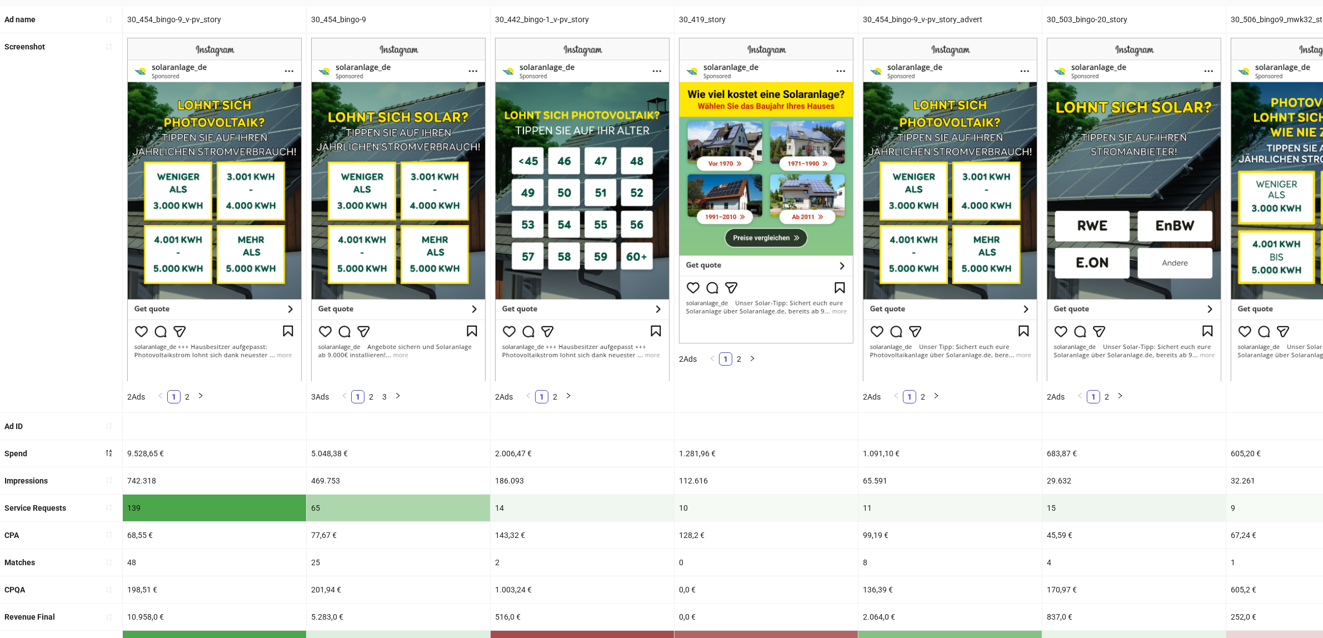
scroll to position [69, 0]
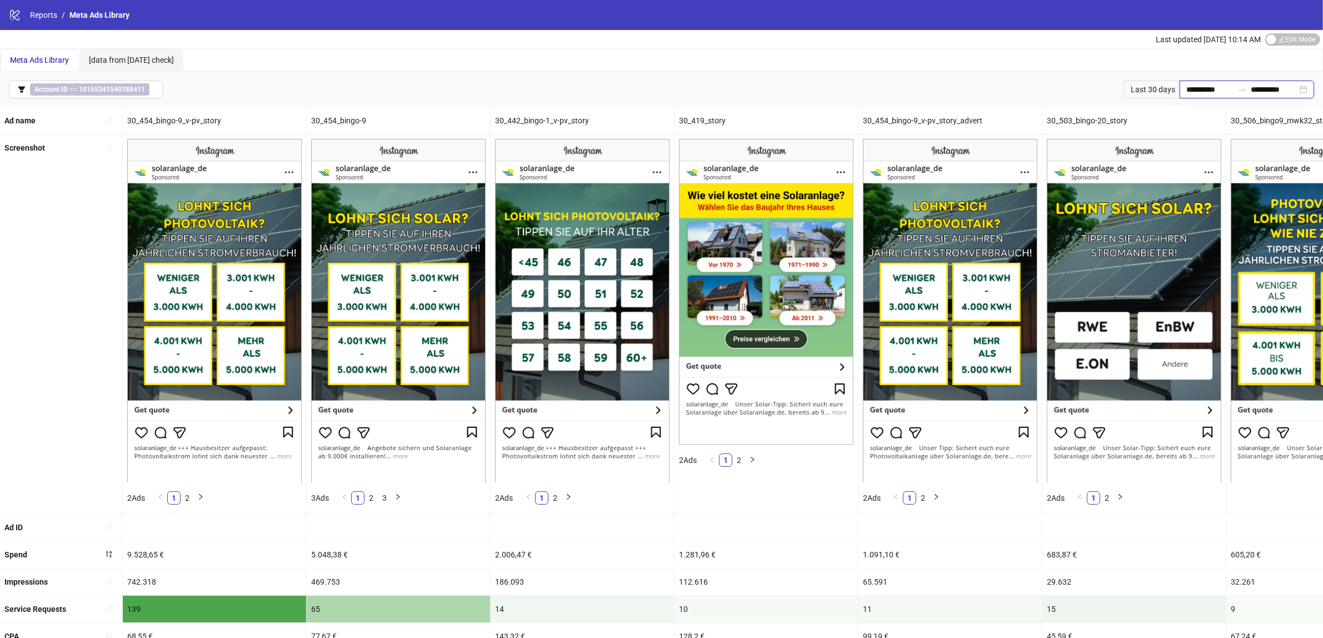
click at [1197, 84] on input "**********" at bounding box center [1210, 89] width 47 height 12
click at [974, 71] on div "Meta Ads Library [data from Yesterday check]" at bounding box center [662, 60] width 1322 height 22
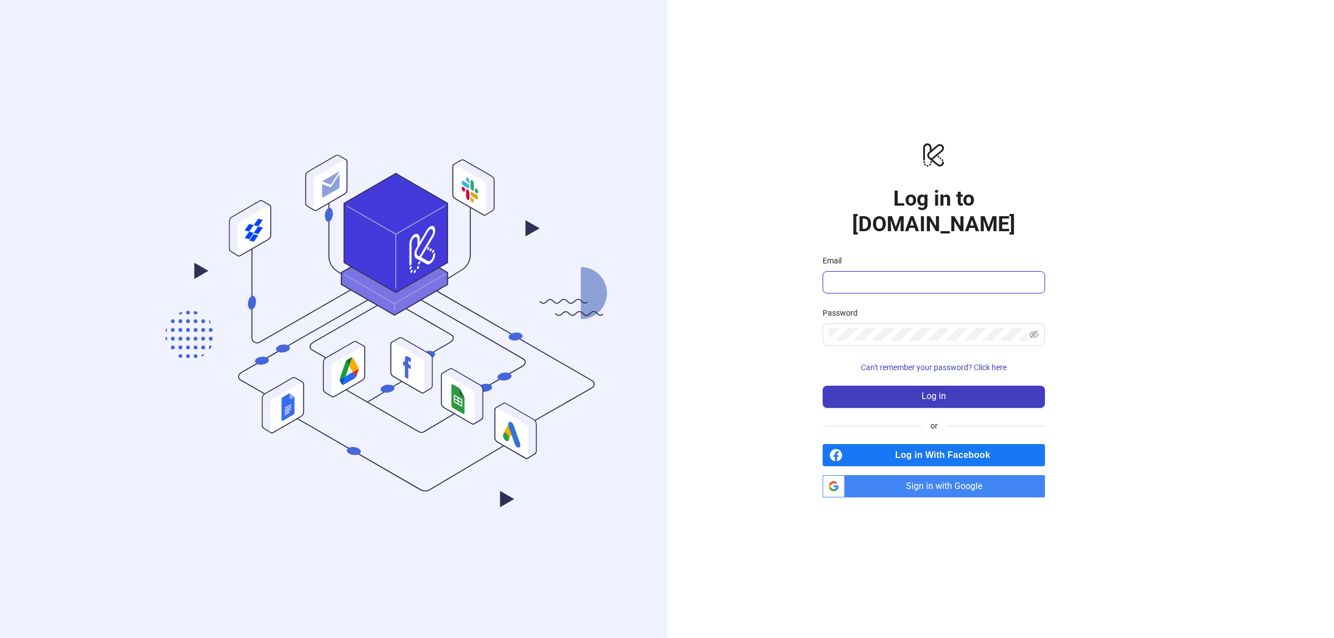
click at [854, 276] on input "Email" at bounding box center [932, 282] width 207 height 13
type input "**********"
click at [917, 387] on button "Log in" at bounding box center [934, 397] width 222 height 22
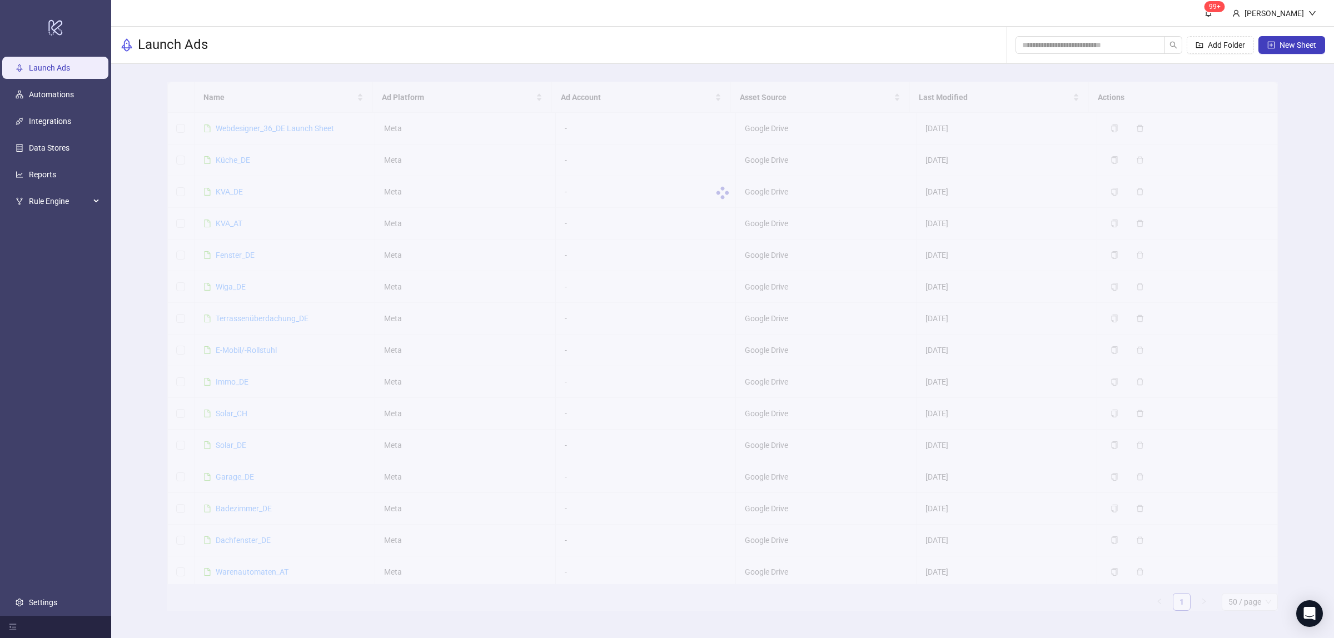
click at [32, 160] on ul "Launch Ads Automations Integrations Data Stores Reports Rule Engine Settings" at bounding box center [55, 335] width 111 height 561
click at [32, 171] on link "Reports" at bounding box center [42, 175] width 27 height 9
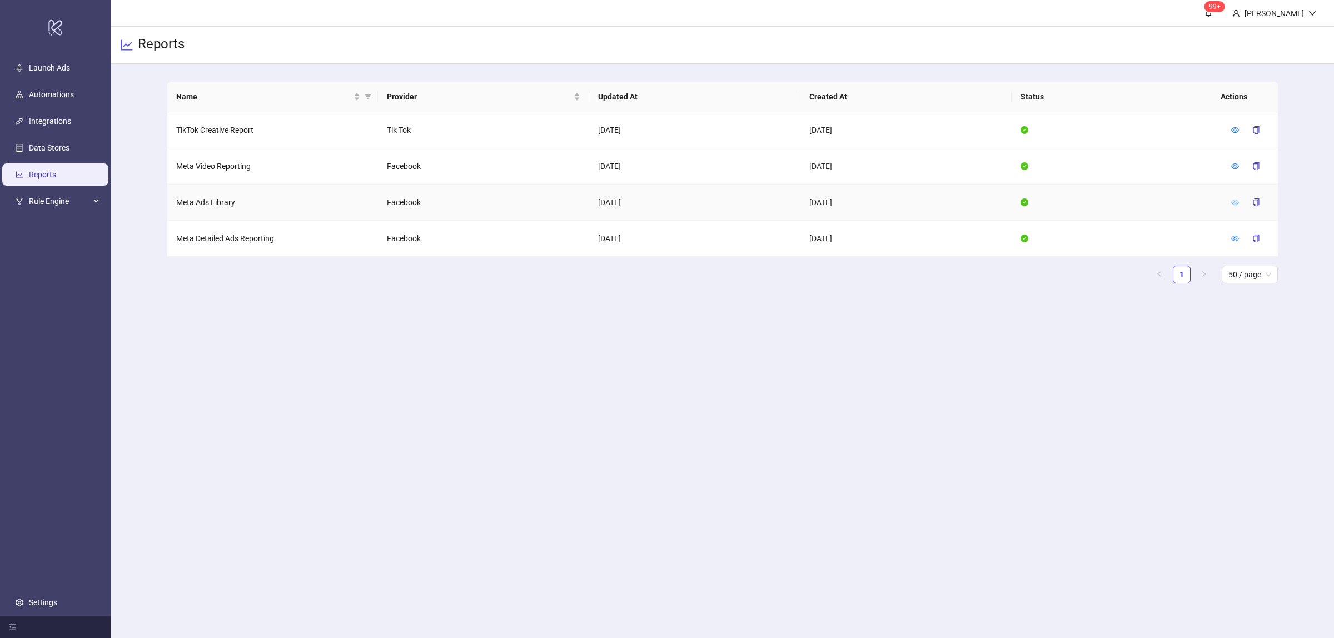
click at [1237, 201] on icon "eye" at bounding box center [1235, 202] width 8 height 8
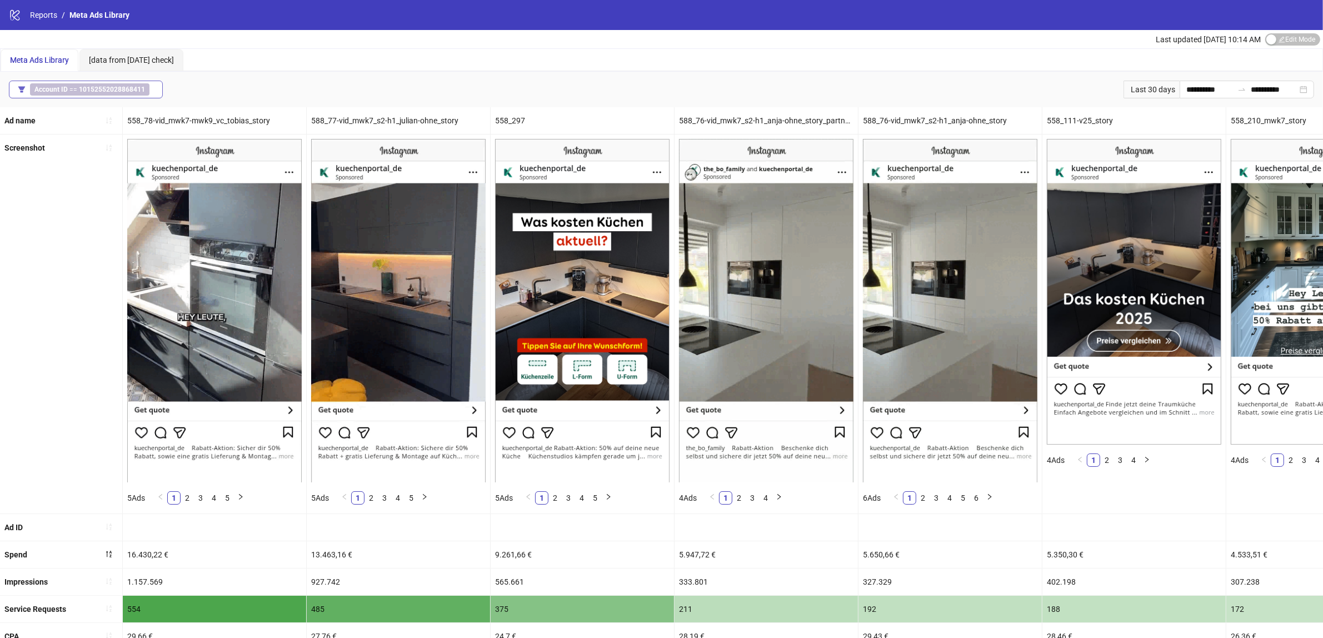
click at [117, 83] on span "Account ID == 10152552028868411" at bounding box center [89, 89] width 119 height 12
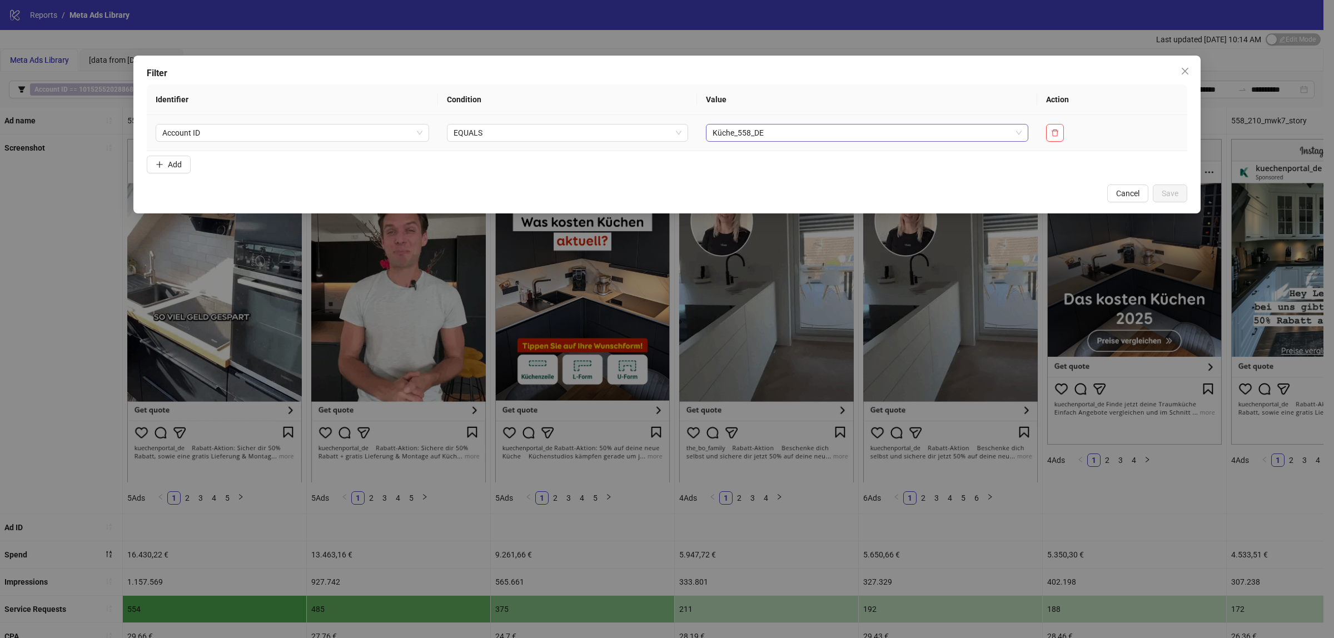
click at [743, 131] on span "Küche_558_DE" at bounding box center [868, 132] width 310 height 17
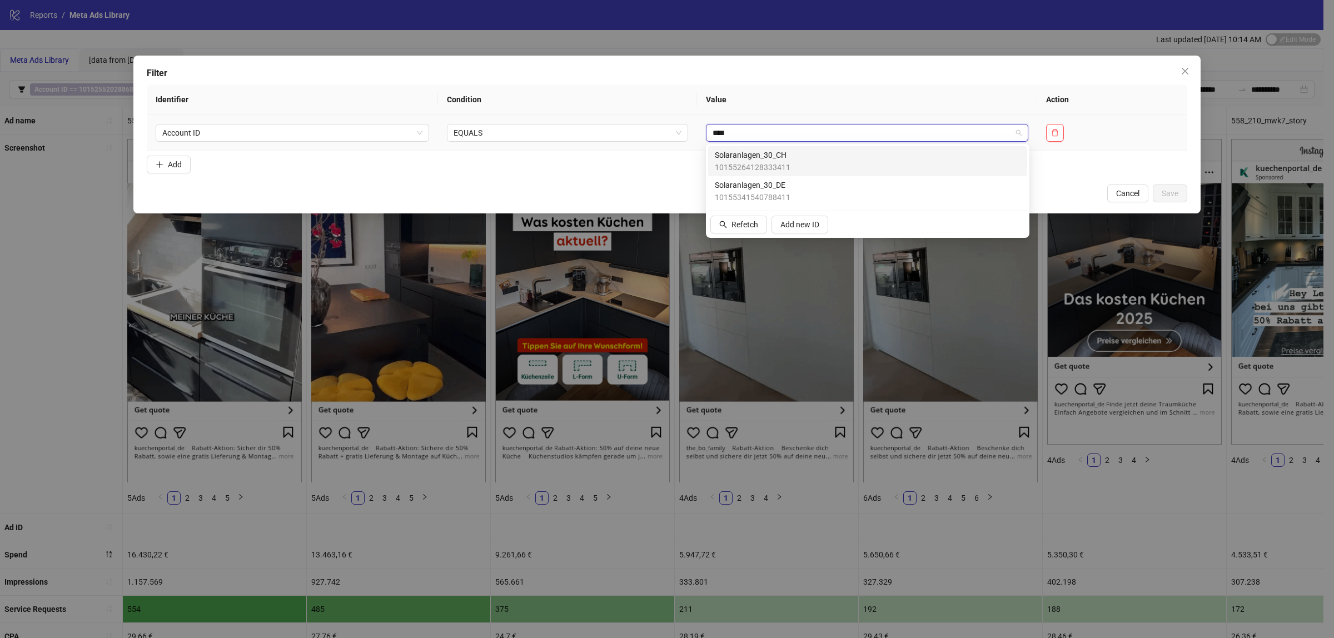
type input "*****"
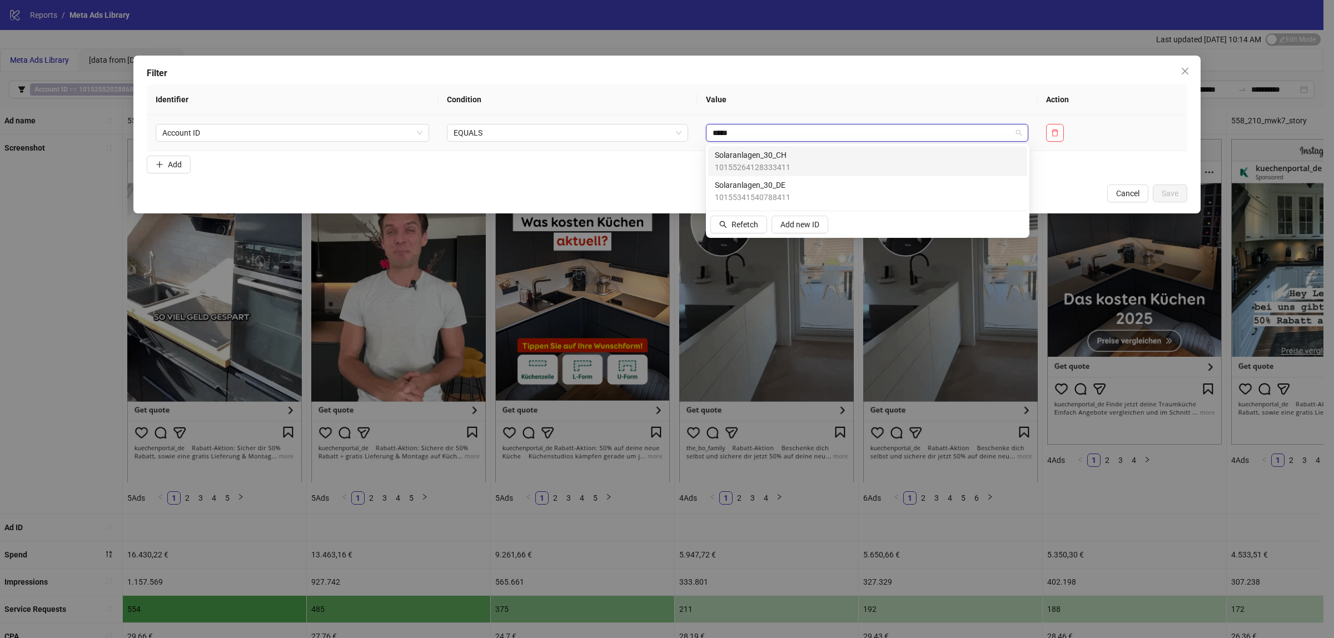
click at [763, 156] on span "Solaranlagen_30_CH" at bounding box center [753, 155] width 76 height 12
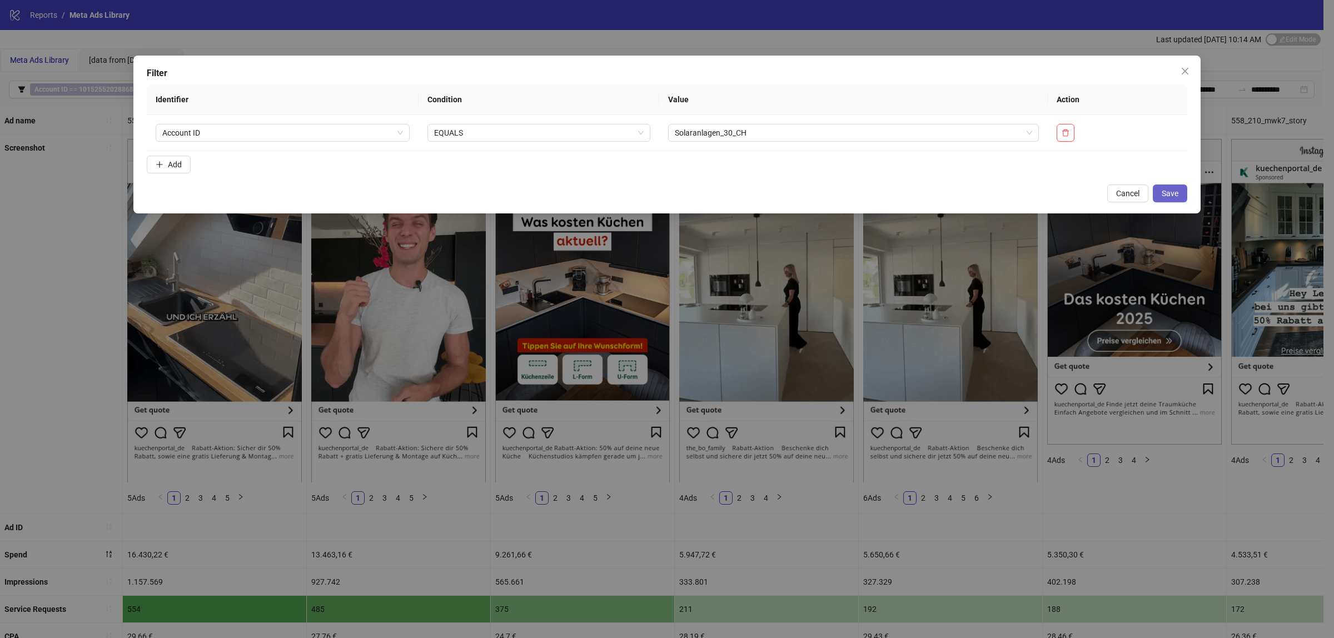
click at [1174, 190] on span "Save" at bounding box center [1170, 193] width 17 height 9
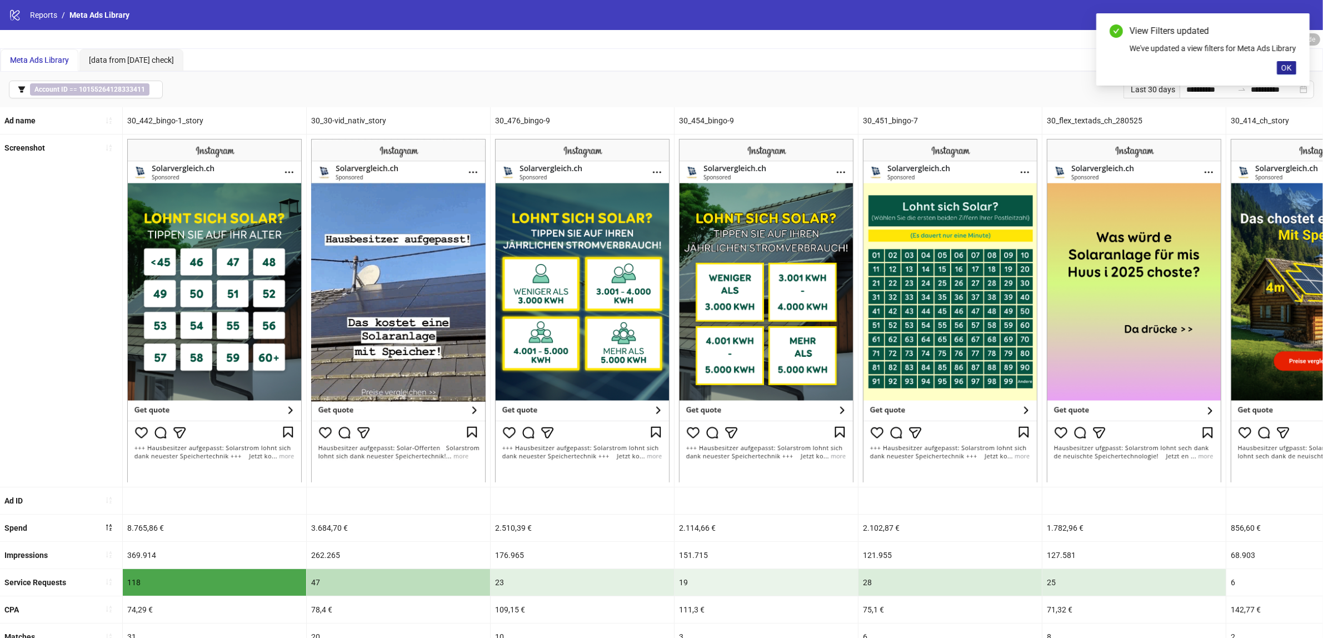
click at [1289, 72] on span "OK" at bounding box center [1287, 67] width 11 height 9
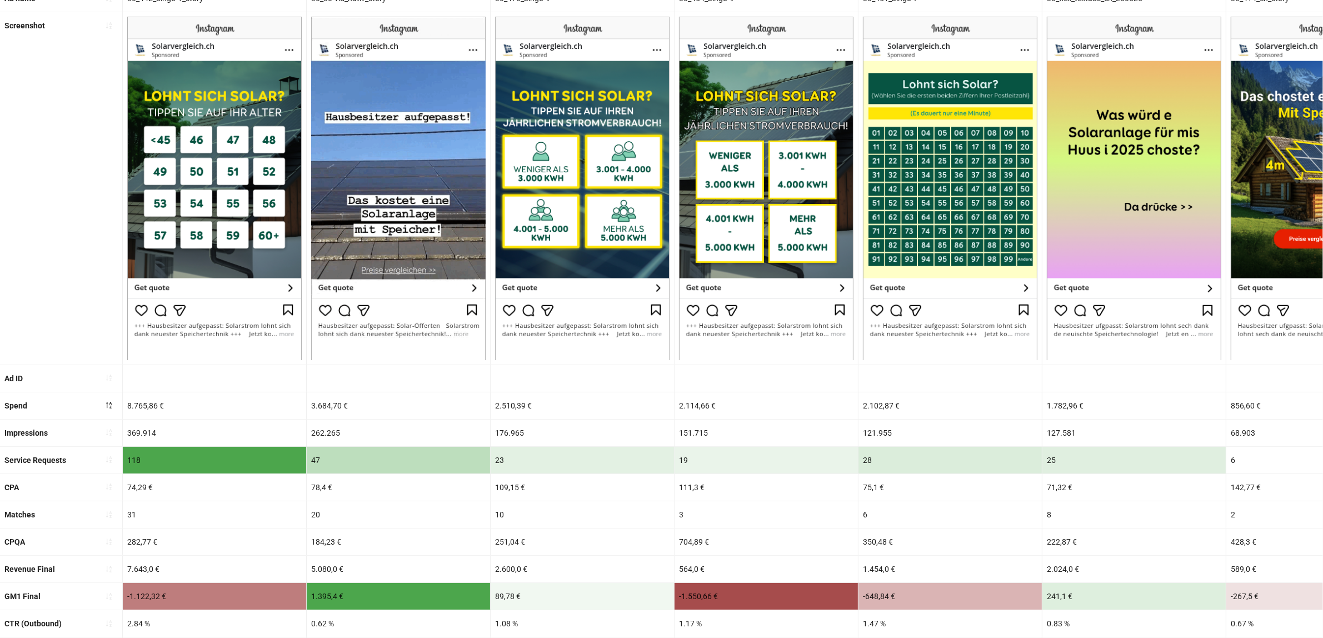
scroll to position [264, 0]
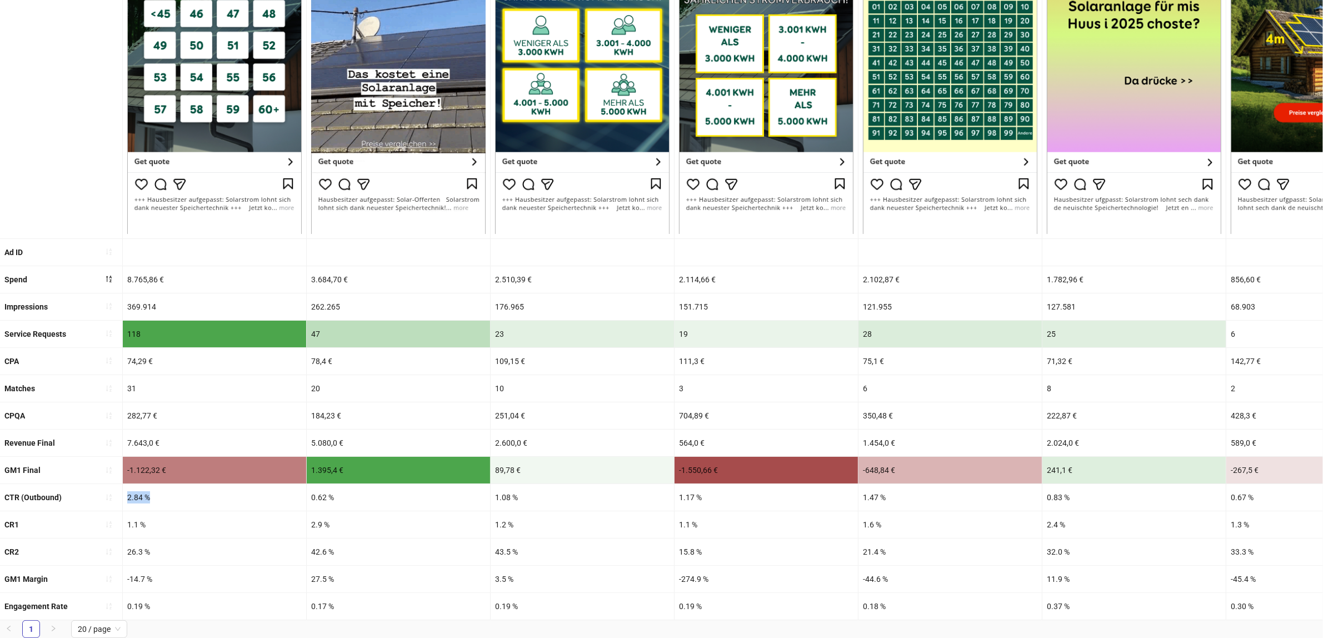
drag, startPoint x: 126, startPoint y: 484, endPoint x: 148, endPoint y: 484, distance: 22.8
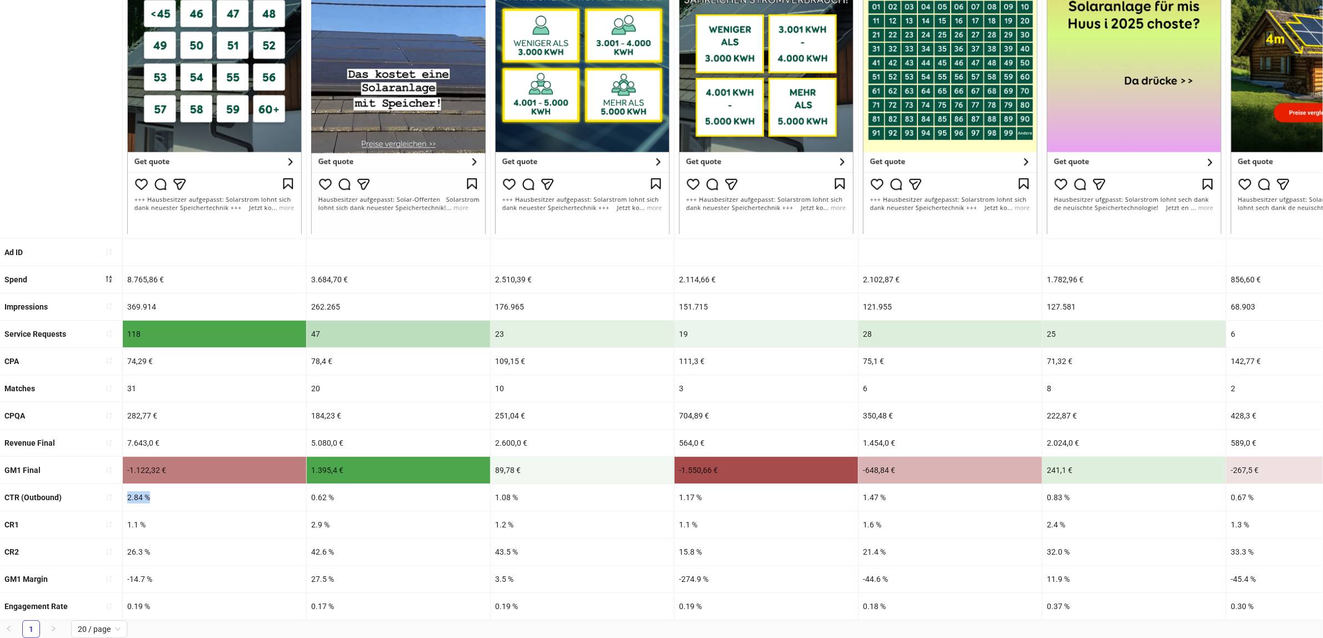
click at [148, 484] on div "2.84 %" at bounding box center [214, 497] width 183 height 27
click at [154, 484] on div "2.84 %" at bounding box center [214, 497] width 183 height 27
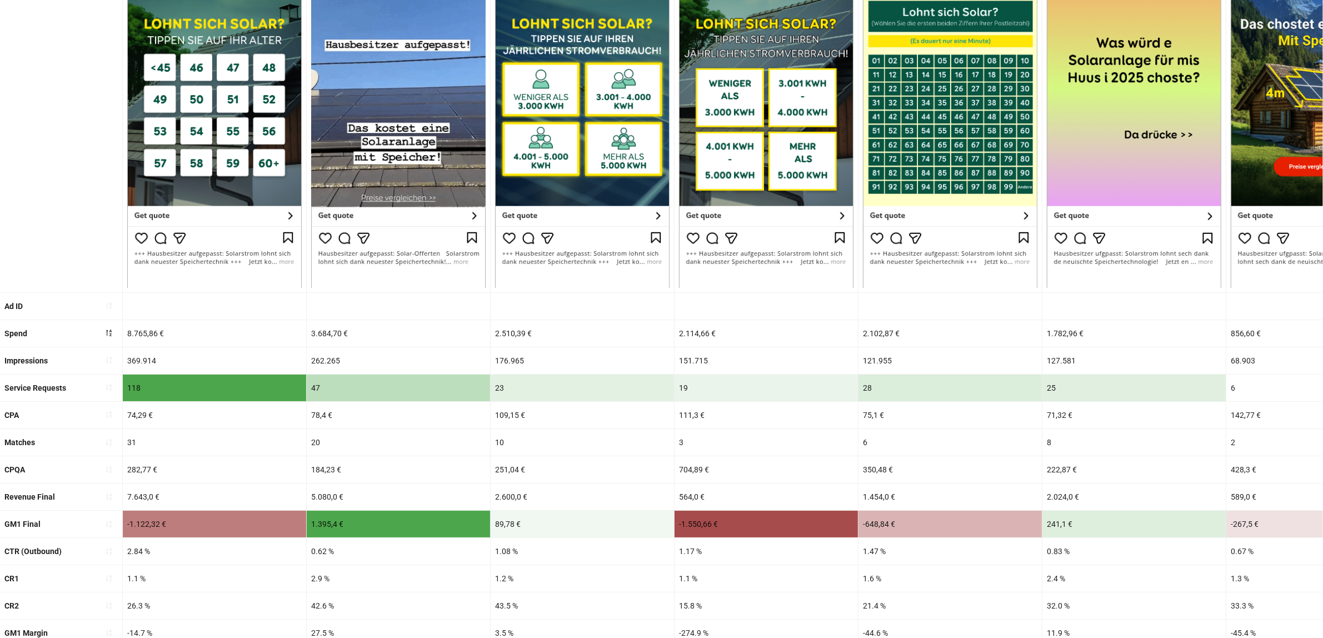
scroll to position [125, 0]
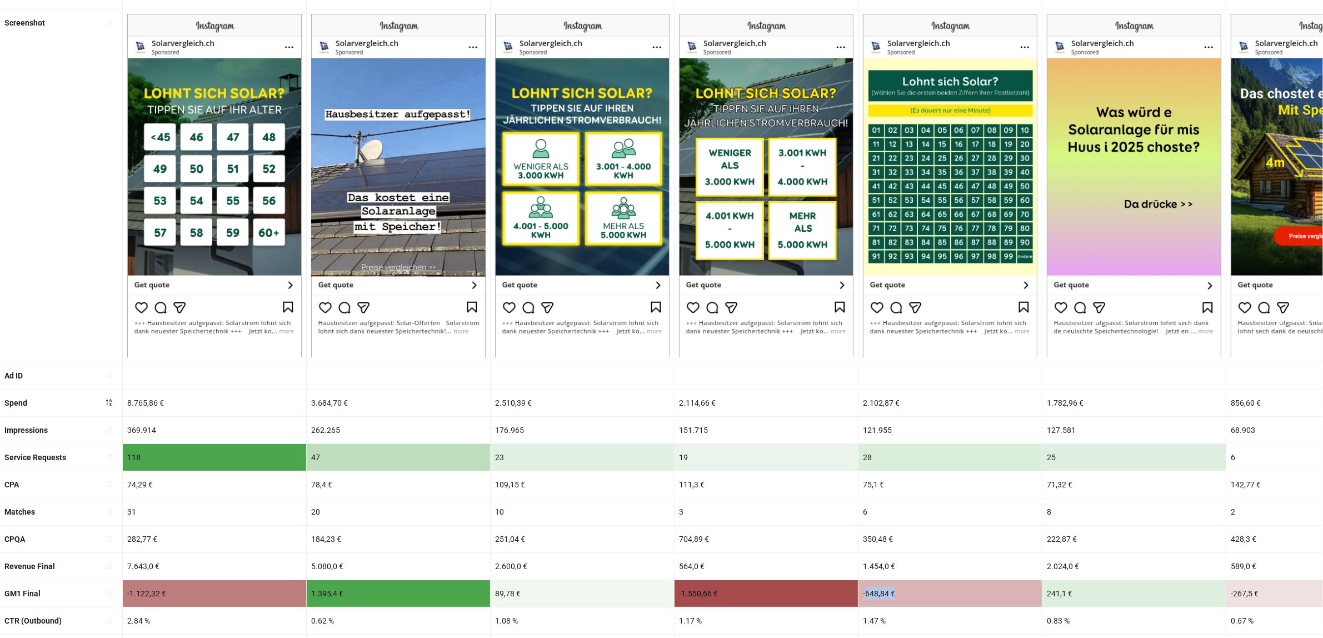
drag, startPoint x: 866, startPoint y: 595, endPoint x: 910, endPoint y: 595, distance: 44.5
click at [910, 595] on div "-648,84 €" at bounding box center [950, 593] width 183 height 27
click at [915, 594] on div "-648,84 €" at bounding box center [950, 593] width 183 height 27
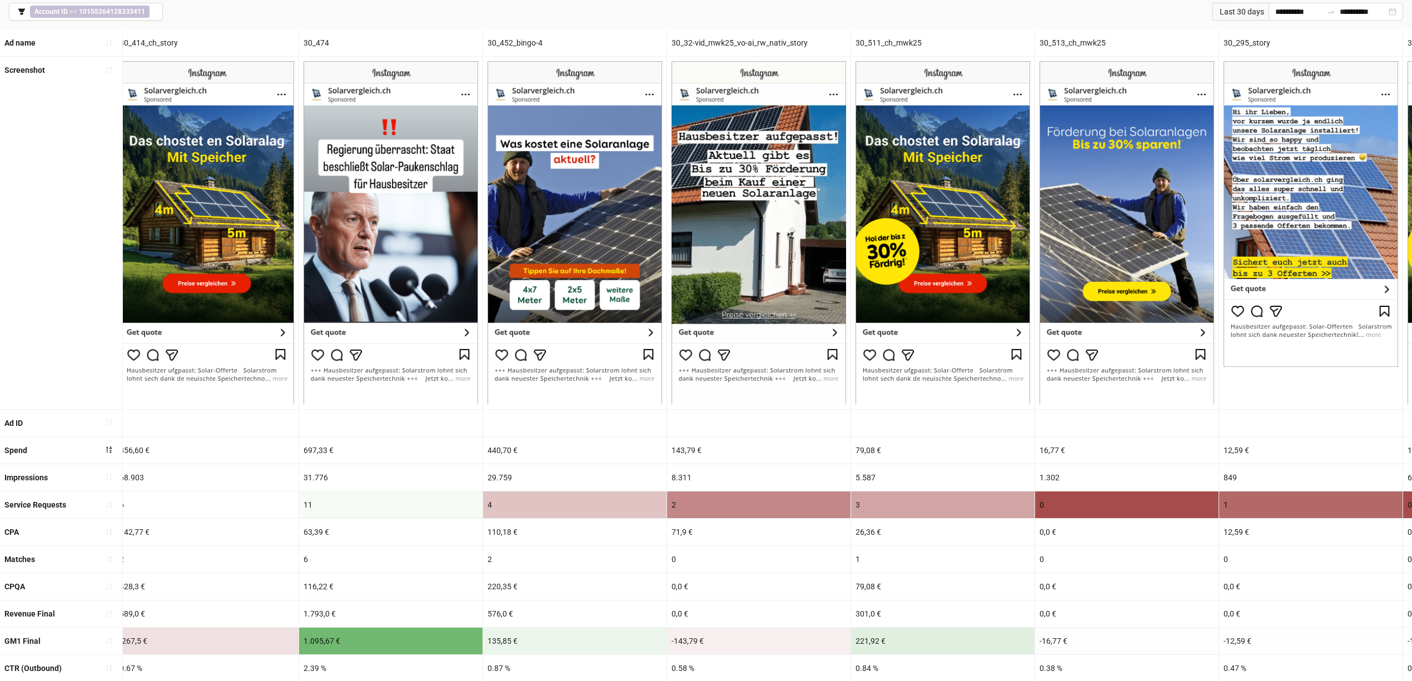
scroll to position [220, 0]
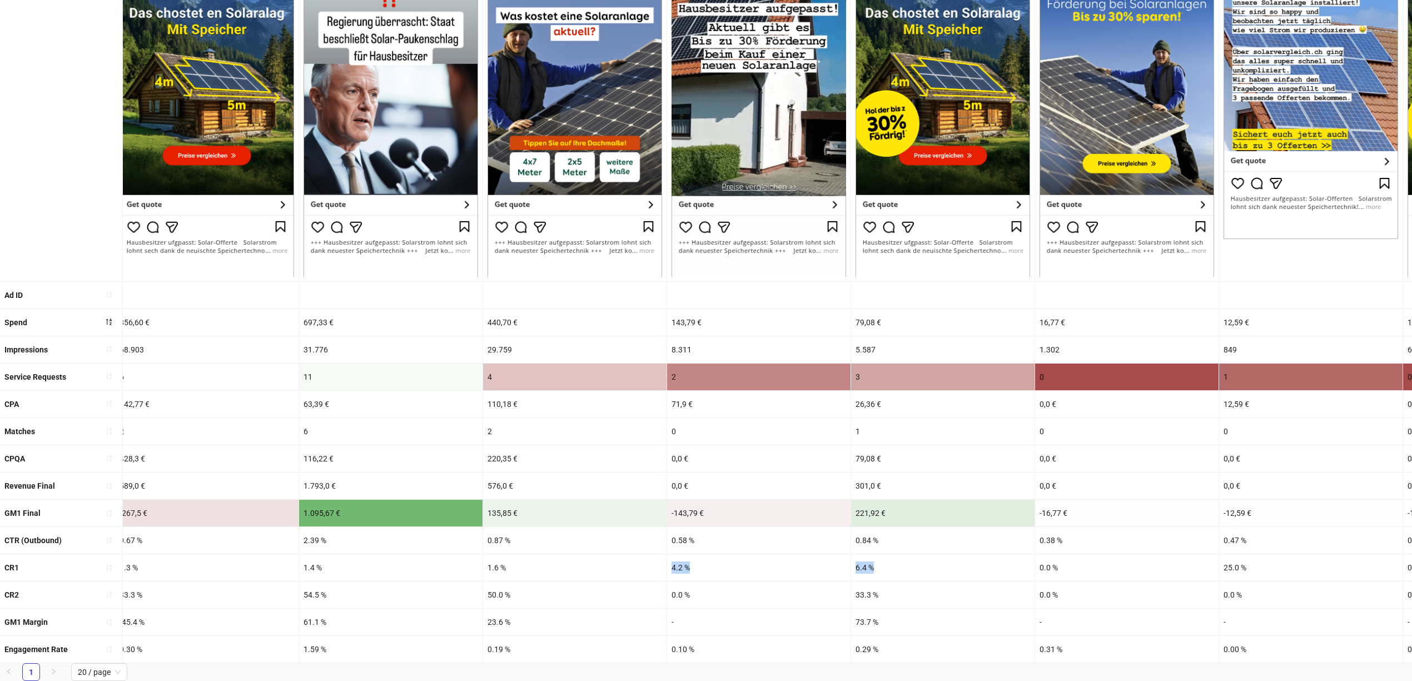
drag, startPoint x: 670, startPoint y: 552, endPoint x: 889, endPoint y: 552, distance: 219.0
click at [887, 554] on div "CR1 1.1 % 2.9 % 1.2 % 1.1 % 1.6 % 2.4 % 1.3 % 1.4 % 1.6 % 4.2 % 6.4 % 0.0 % 25.…" at bounding box center [329, 567] width 2882 height 27
click at [891, 554] on div "6.4 %" at bounding box center [942, 567] width 183 height 27
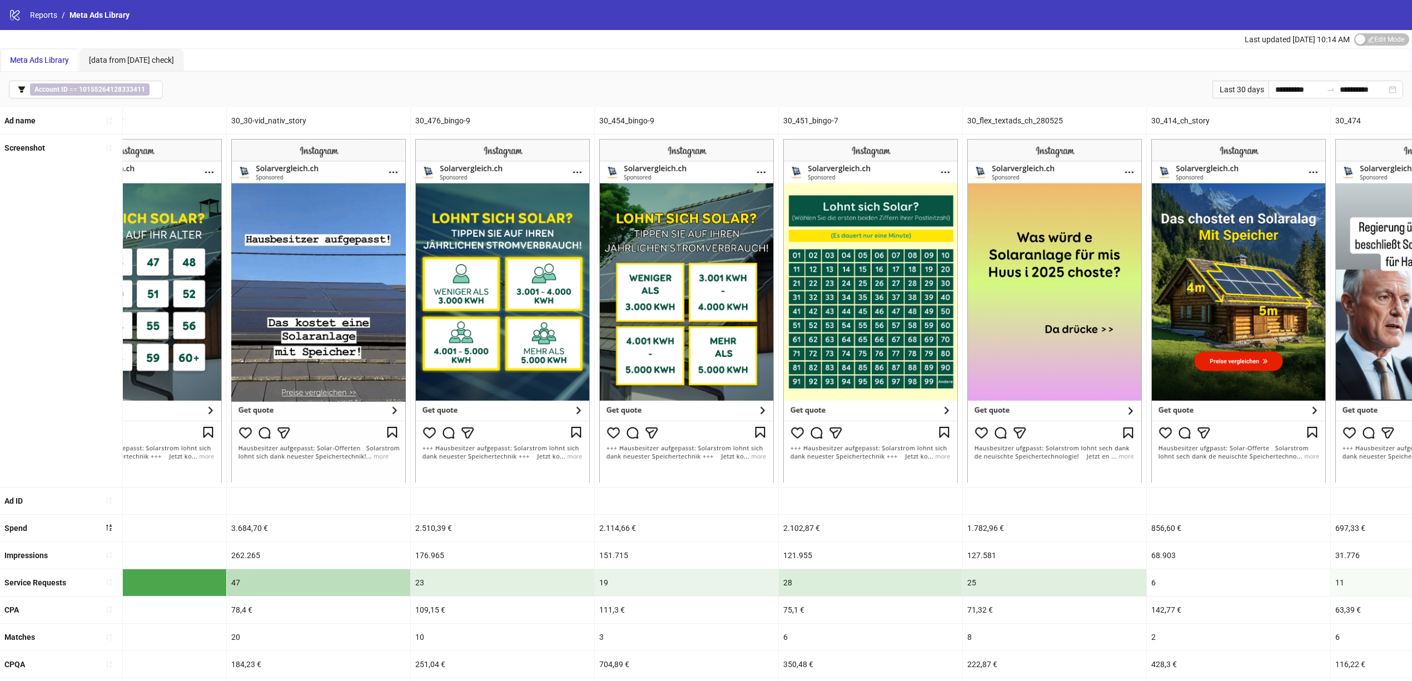
scroll to position [0, 0]
